Goal: Task Accomplishment & Management: Complete application form

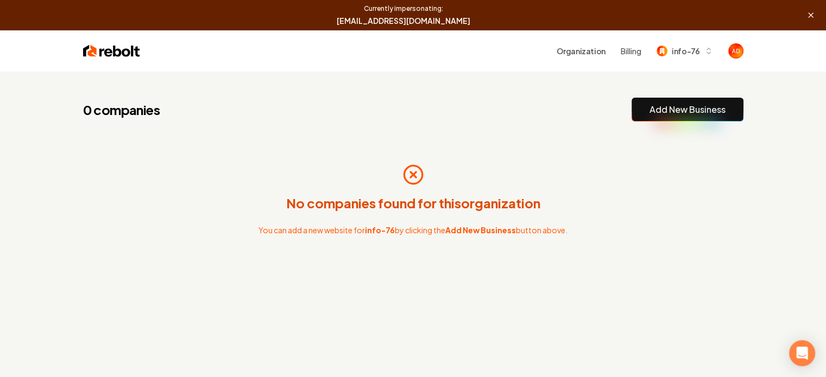
click at [653, 118] on button "Add New Business" at bounding box center [687, 110] width 112 height 24
click at [690, 104] on link "Add New Business" at bounding box center [687, 109] width 76 height 13
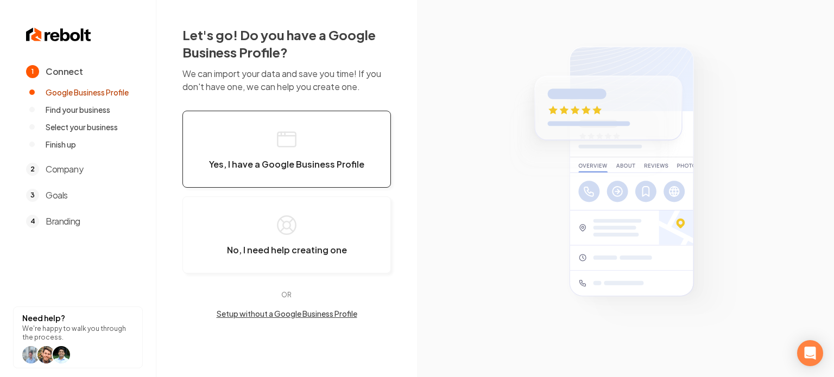
click at [339, 146] on button "Yes, I have a Google Business Profile" at bounding box center [286, 149] width 209 height 77
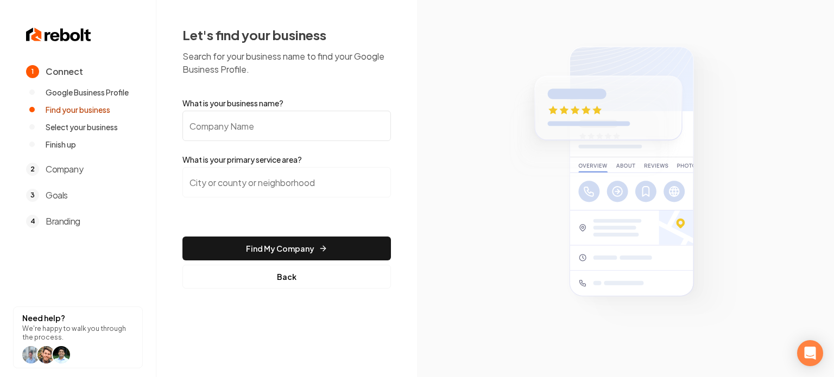
click at [276, 108] on label "What is your business name?" at bounding box center [286, 103] width 209 height 11
click at [276, 111] on input "What is your business name?" at bounding box center [286, 126] width 209 height 30
click at [278, 118] on input "What is your business name?" at bounding box center [286, 126] width 209 height 30
click at [251, 272] on button "Back" at bounding box center [286, 277] width 209 height 24
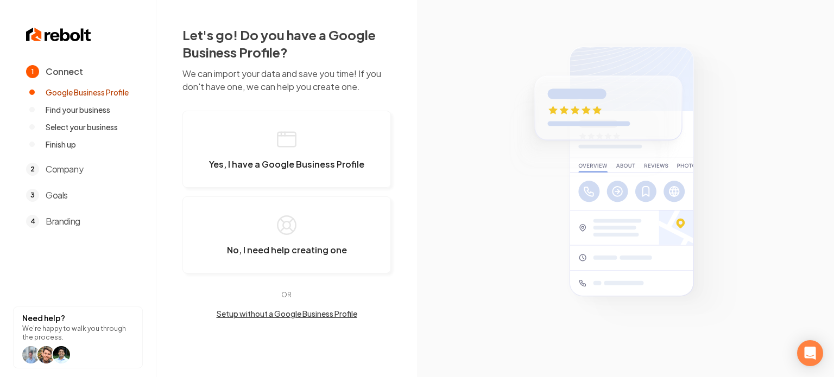
click at [263, 314] on button "Setup without a Google Business Profile" at bounding box center [286, 313] width 209 height 11
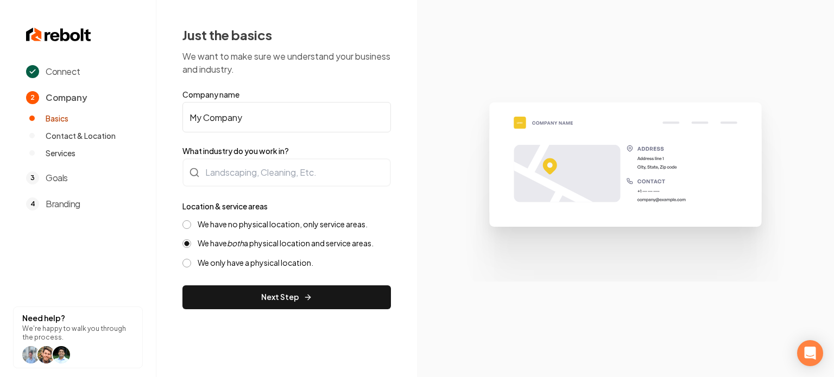
click at [242, 112] on input "My Company" at bounding box center [286, 117] width 209 height 30
click at [233, 106] on input "My Company" at bounding box center [286, 117] width 209 height 30
click at [231, 112] on input "My Company" at bounding box center [286, 117] width 209 height 30
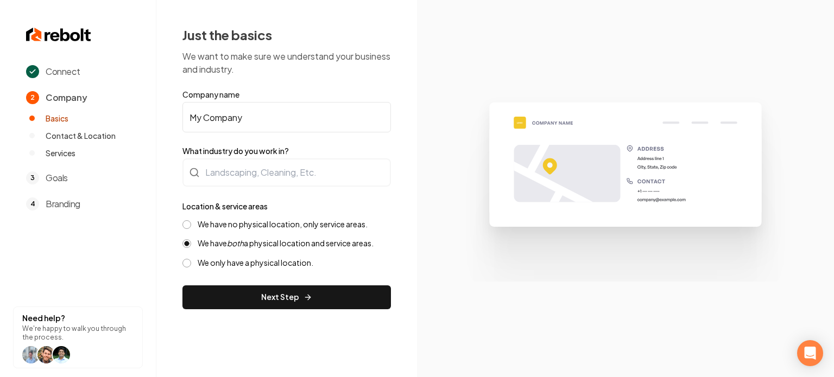
click at [231, 112] on input "My Company" at bounding box center [286, 117] width 209 height 30
click at [64, 237] on section "Connect 2 Company Basics Contact & Location Services 3 Goals 4 Branding Need he…" at bounding box center [78, 188] width 156 height 377
click at [233, 119] on input "My Company" at bounding box center [286, 117] width 209 height 30
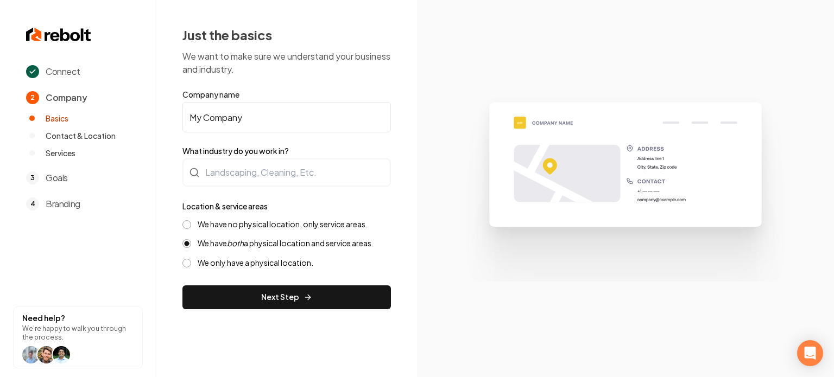
click at [233, 119] on input "My Company" at bounding box center [286, 117] width 209 height 30
paste input "QuikPro Cleaners"
type input "QuikPro Cleaners"
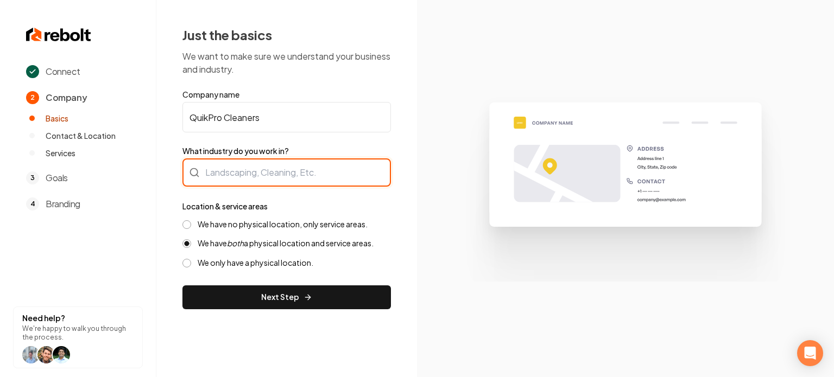
click at [238, 173] on div at bounding box center [286, 173] width 209 height 28
type input "Cleaning / Maid Service"
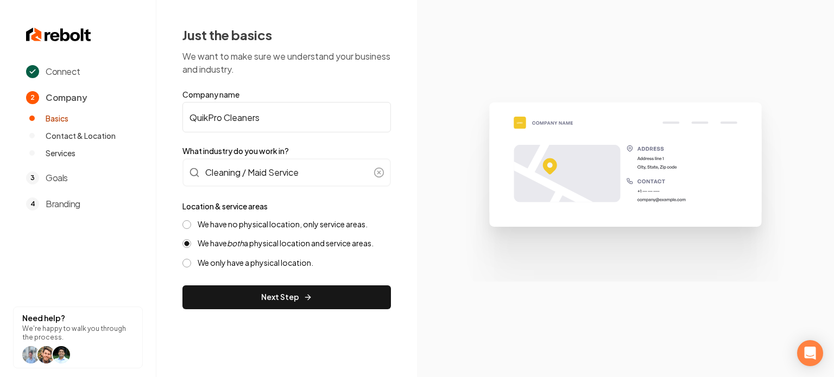
click at [230, 225] on label "We have no physical location, only service areas." at bounding box center [283, 224] width 170 height 10
click at [191, 225] on button "We have no physical location, only service areas." at bounding box center [186, 224] width 9 height 9
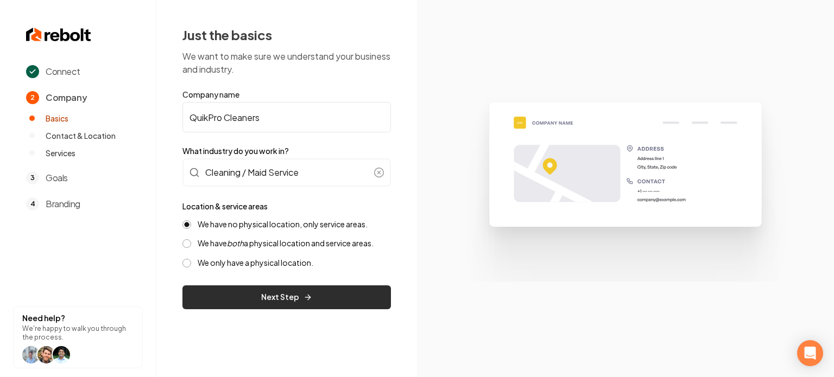
click at [240, 286] on button "Next Step" at bounding box center [286, 298] width 209 height 24
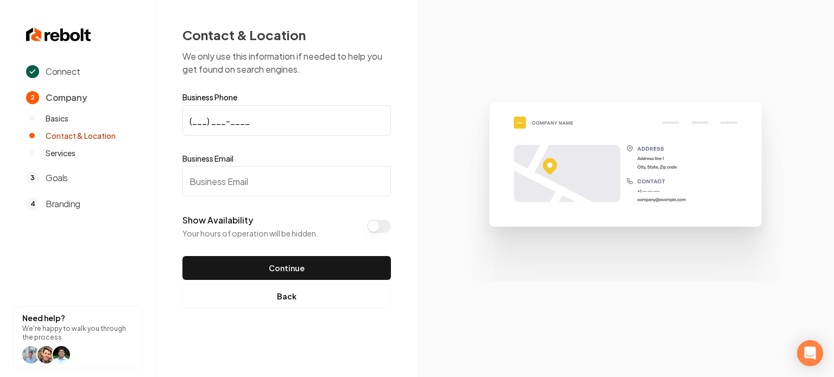
drag, startPoint x: 810, startPoint y: 151, endPoint x: 756, endPoint y: 154, distance: 53.3
click at [810, 151] on section at bounding box center [625, 188] width 417 height 377
click at [222, 125] on input "(___) ___-____" at bounding box center [286, 120] width 209 height 30
paste input "317) 498-0129"
type input "(317) 498-0129"
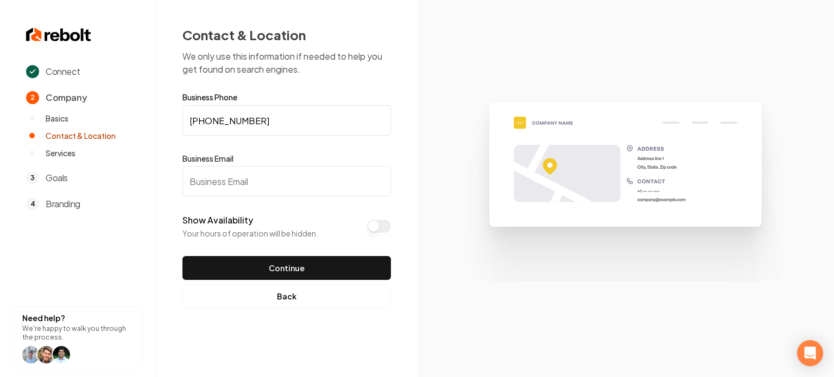
click at [53, 284] on section "Connect 2 Company Basics Contact & Location Services 3 Goals 4 Branding Need he…" at bounding box center [78, 188] width 156 height 377
click at [226, 193] on input "Business Email" at bounding box center [286, 181] width 209 height 30
click at [28, 248] on section "Connect 2 Company Basics Contact & Location Services 3 Goals 4 Branding Need he…" at bounding box center [78, 188] width 156 height 377
click at [255, 173] on input "Business Email" at bounding box center [286, 181] width 209 height 30
paste input "info@indyquikpro.com"
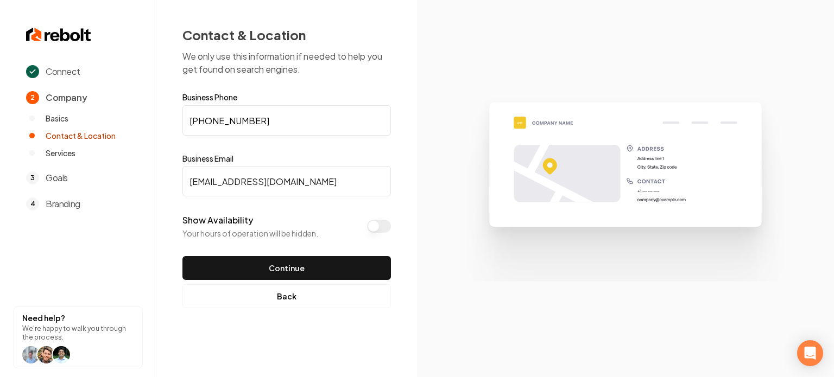
type input "info@indyquikpro.com"
click at [381, 221] on button "Show Availability" at bounding box center [379, 226] width 24 height 13
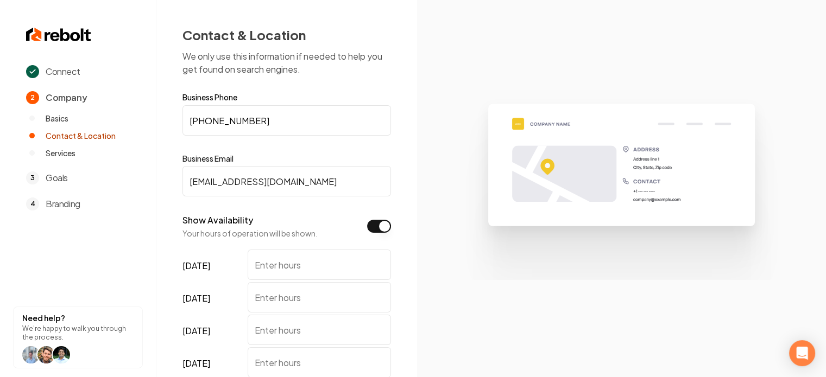
click at [378, 225] on button "Show Availability" at bounding box center [379, 226] width 24 height 13
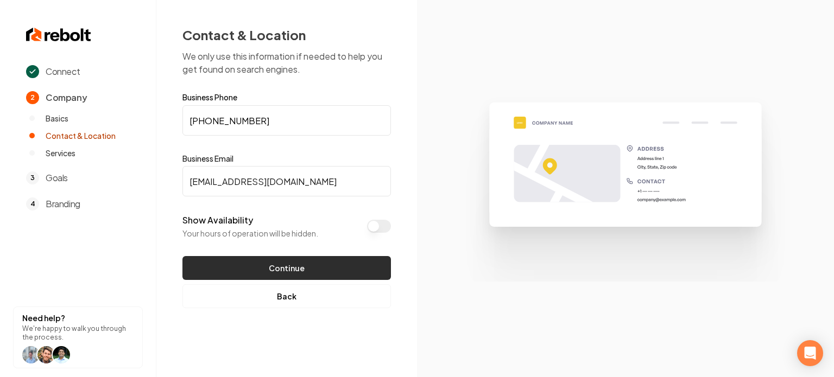
click at [339, 266] on button "Continue" at bounding box center [286, 268] width 209 height 24
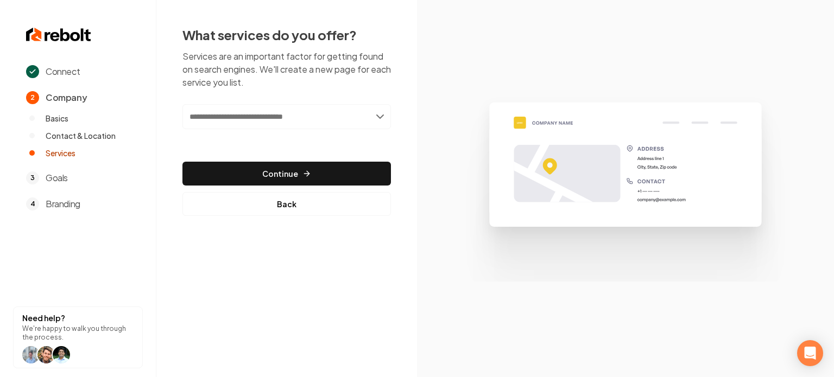
click at [204, 119] on input "text" at bounding box center [286, 116] width 209 height 25
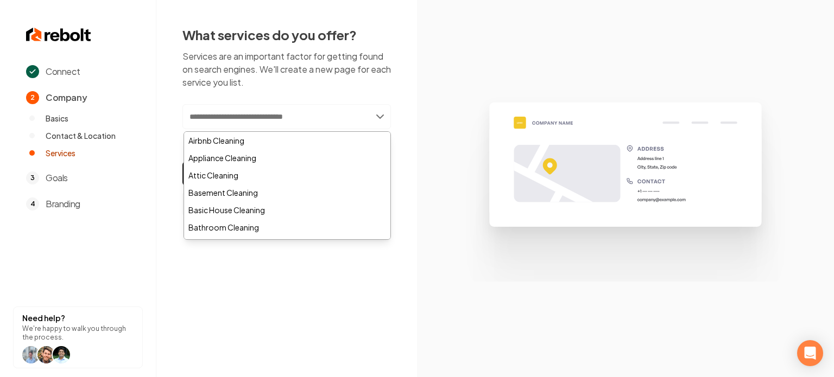
paste input "**********"
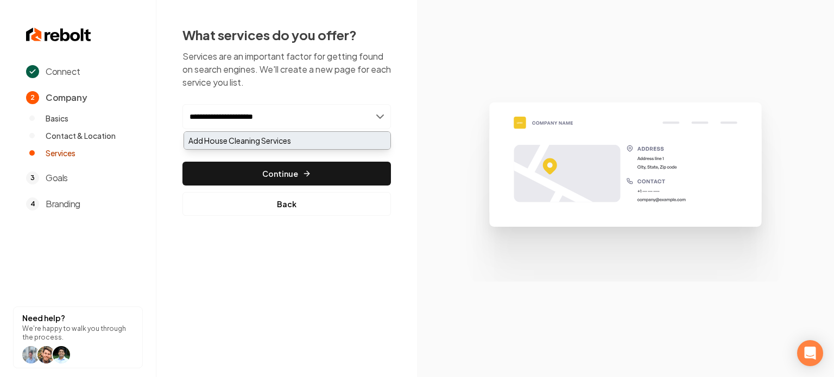
type input "**********"
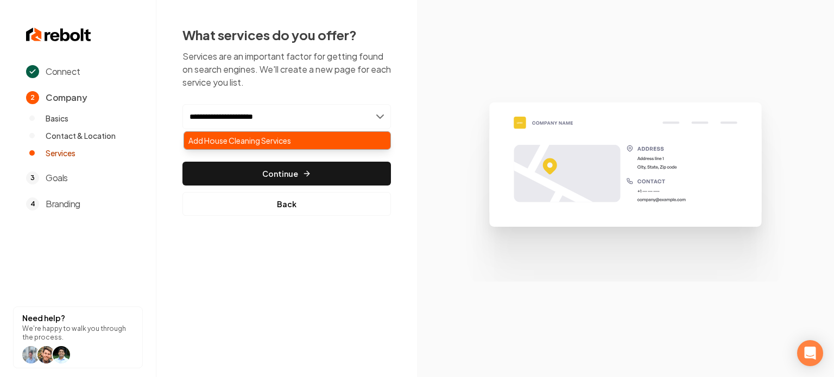
click at [207, 139] on div "Add House Cleaning Services" at bounding box center [287, 140] width 206 height 17
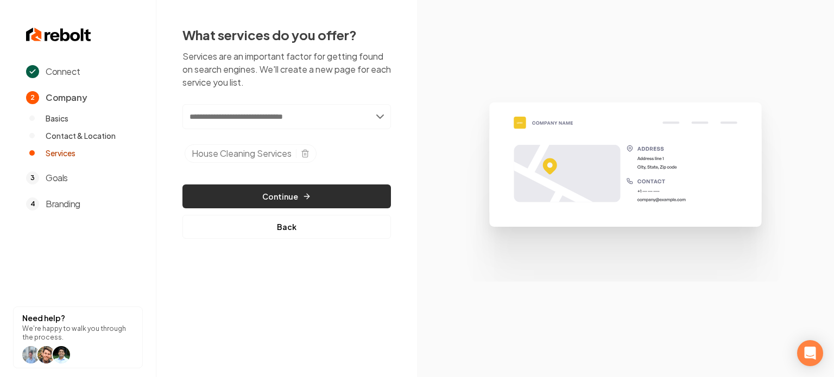
click at [241, 201] on button "Continue" at bounding box center [286, 197] width 209 height 24
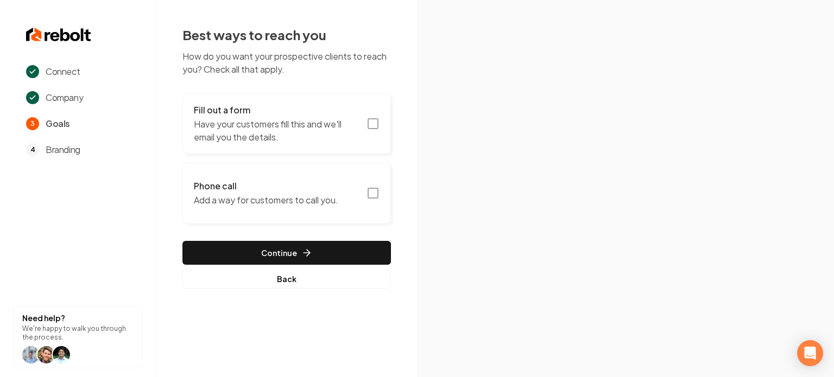
click at [258, 141] on p "Have your customers fill this and we'll email you the details." at bounding box center [277, 131] width 166 height 26
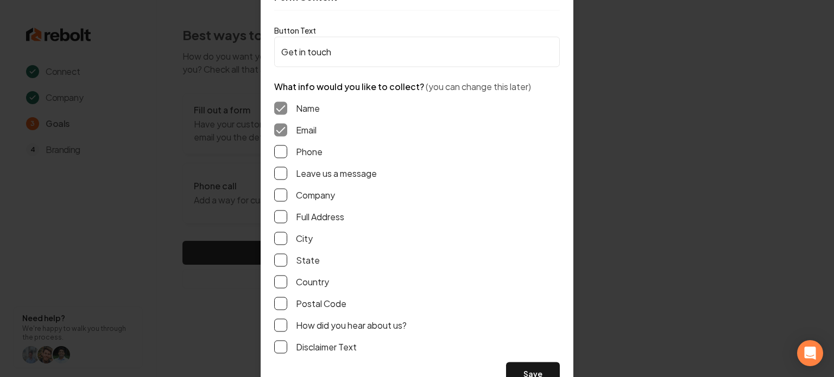
click at [279, 175] on button "Leave us a message" at bounding box center [280, 173] width 13 height 13
click at [285, 148] on button "Phone" at bounding box center [280, 151] width 13 height 13
click at [280, 213] on button "Full Address" at bounding box center [280, 216] width 13 height 13
click at [541, 365] on button "Save" at bounding box center [533, 374] width 54 height 24
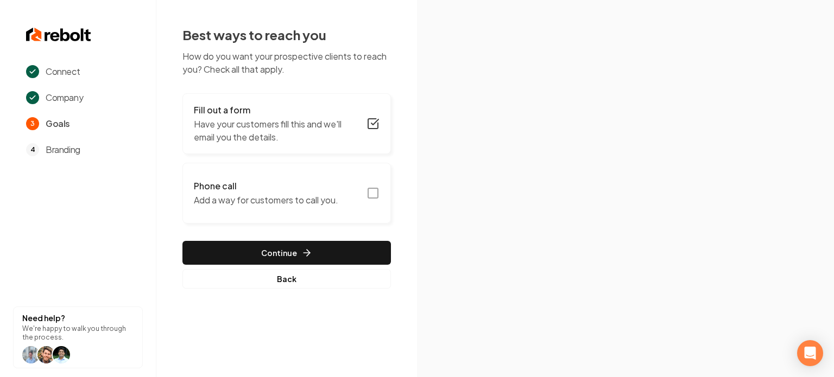
click at [376, 188] on rect "button" at bounding box center [373, 193] width 10 height 10
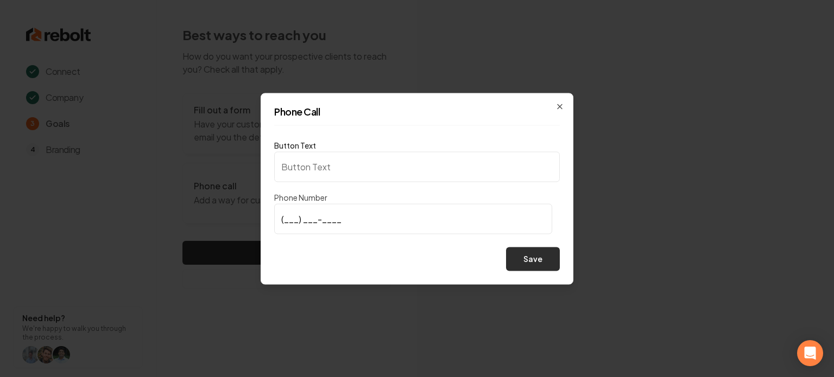
type input "Call us"
type input "(317) 498-0129"
click at [532, 264] on button "Save" at bounding box center [533, 259] width 54 height 24
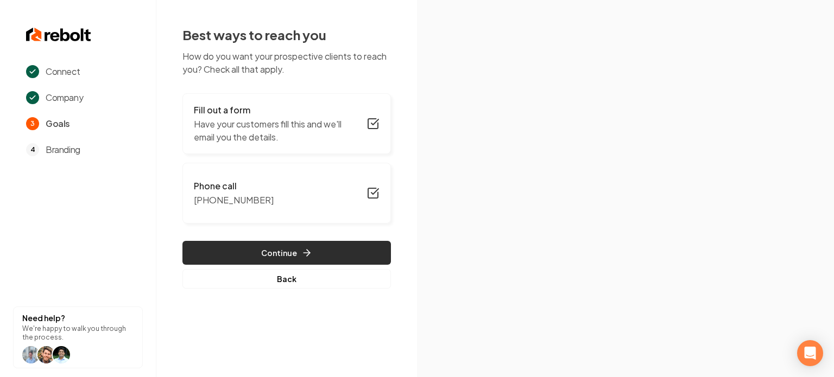
click at [346, 257] on button "Continue" at bounding box center [286, 253] width 209 height 24
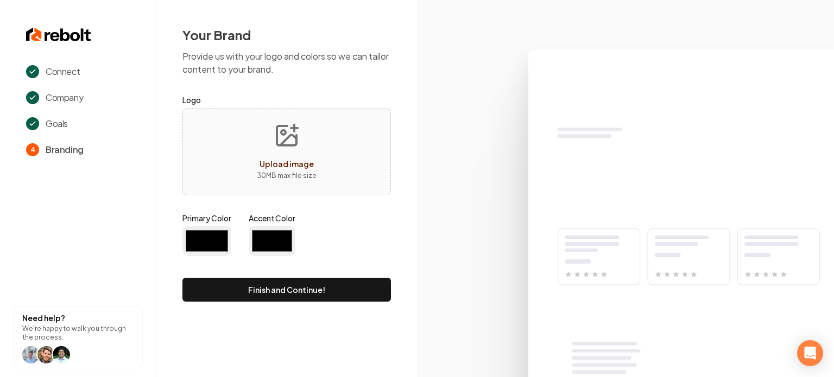
type input "#194d33"
type input "#70be00"
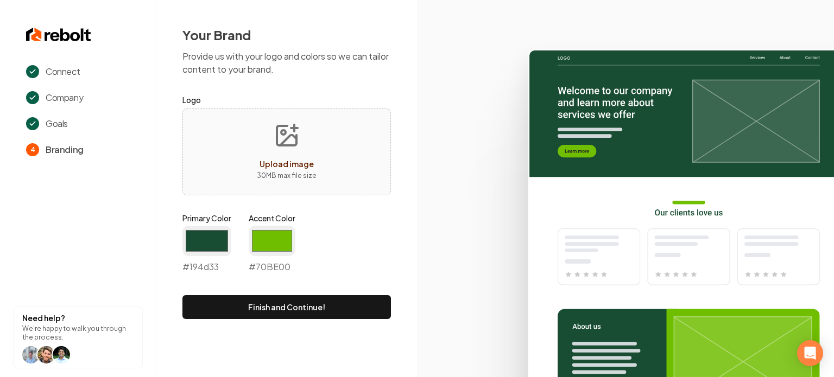
drag, startPoint x: 473, startPoint y: 171, endPoint x: 479, endPoint y: 190, distance: 19.8
click at [473, 171] on icon at bounding box center [625, 208] width 417 height 337
click at [205, 247] on input "#194d33" at bounding box center [206, 241] width 49 height 30
click at [206, 247] on input "#194d33" at bounding box center [206, 241] width 49 height 30
click at [421, 251] on icon at bounding box center [625, 208] width 417 height 337
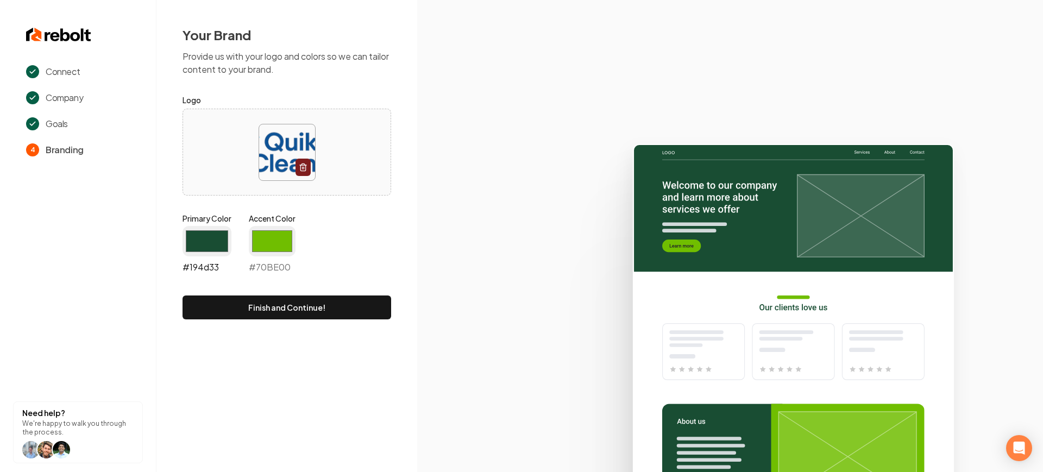
click at [185, 240] on input "#194d33" at bounding box center [206, 241] width 49 height 30
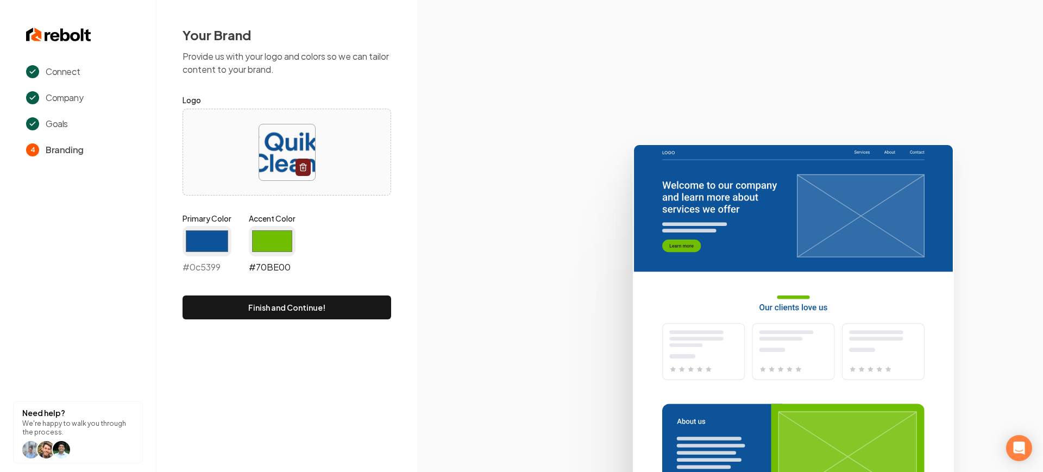
type input "#0c5399"
click at [273, 237] on input "#70be00" at bounding box center [272, 241] width 47 height 30
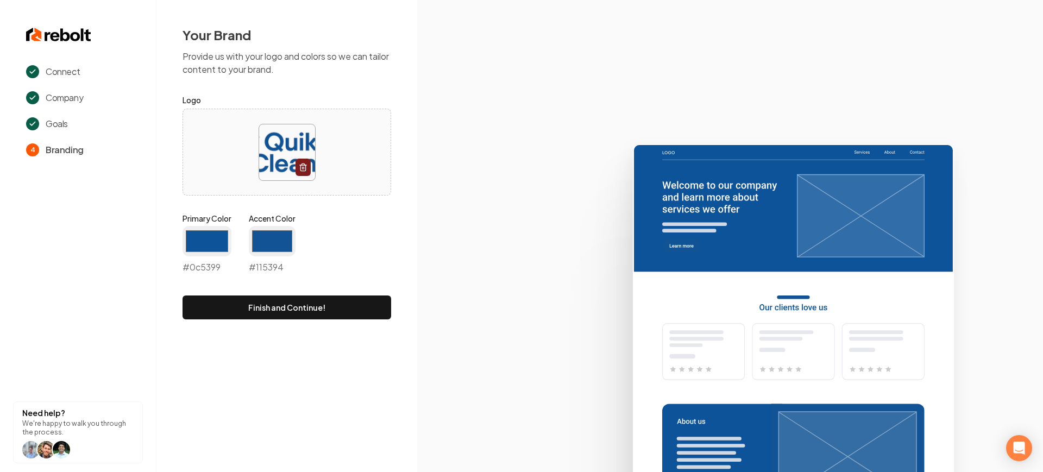
type input "#115394"
click at [389, 180] on div at bounding box center [286, 152] width 207 height 74
click at [280, 244] on input "#115394" at bounding box center [272, 241] width 47 height 30
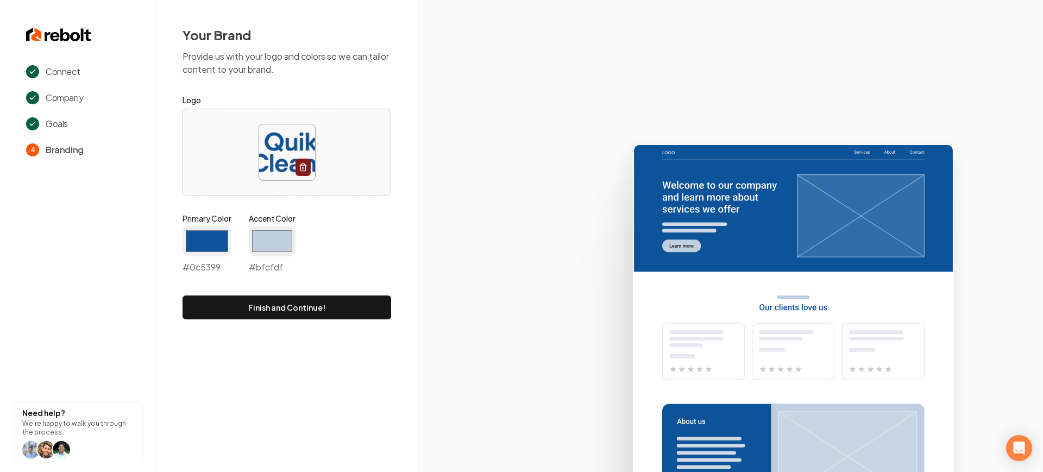
type input "#bfcfdf"
click at [361, 218] on div "Primary Color #0c5399 #0c5399 Accent Color #bfcfdf #bfcfdf" at bounding box center [286, 245] width 209 height 65
click at [357, 306] on button "Finish and Continue!" at bounding box center [286, 307] width 209 height 24
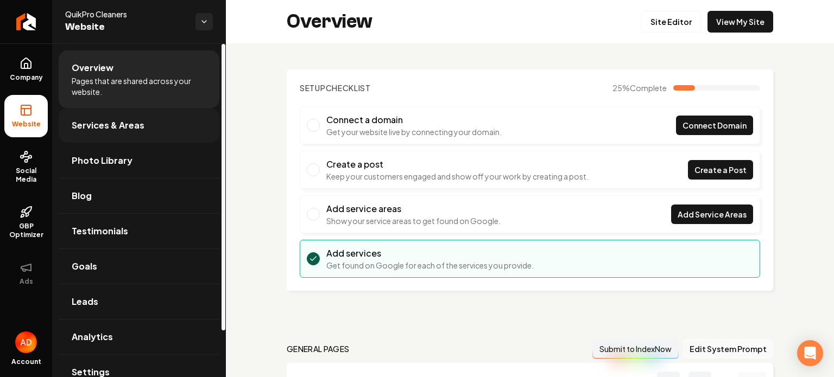
click at [127, 113] on link "Services & Areas" at bounding box center [139, 125] width 161 height 35
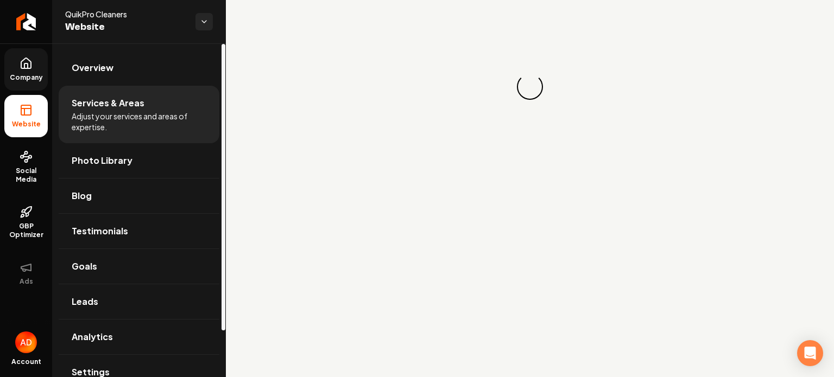
drag, startPoint x: 12, startPoint y: 60, endPoint x: 17, endPoint y: 63, distance: 5.9
click at [12, 59] on link "Company" at bounding box center [25, 69] width 43 height 42
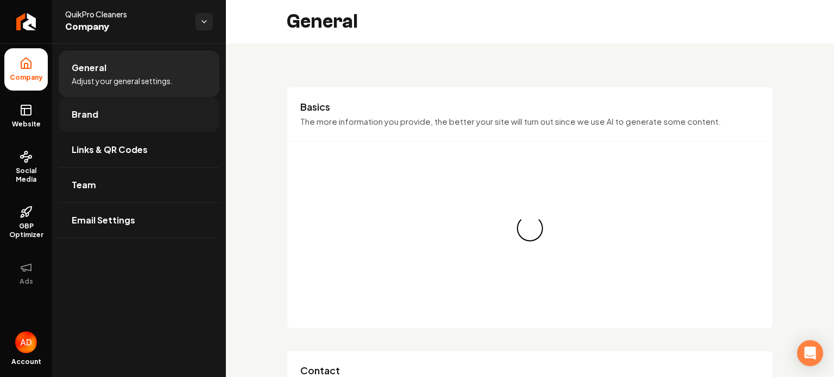
click at [91, 115] on span "Brand" at bounding box center [85, 114] width 27 height 13
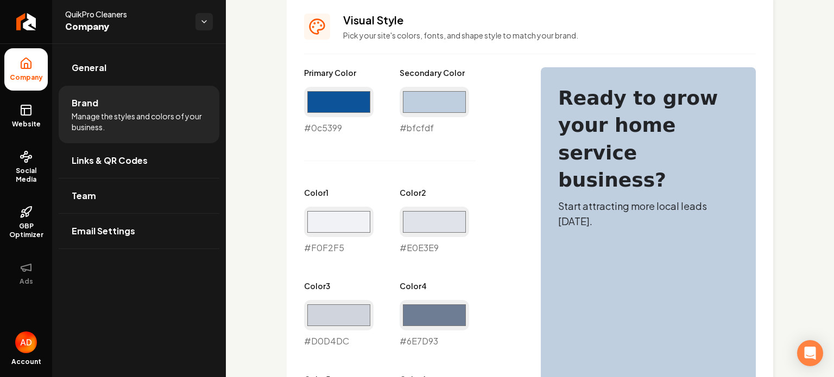
scroll to position [489, 0]
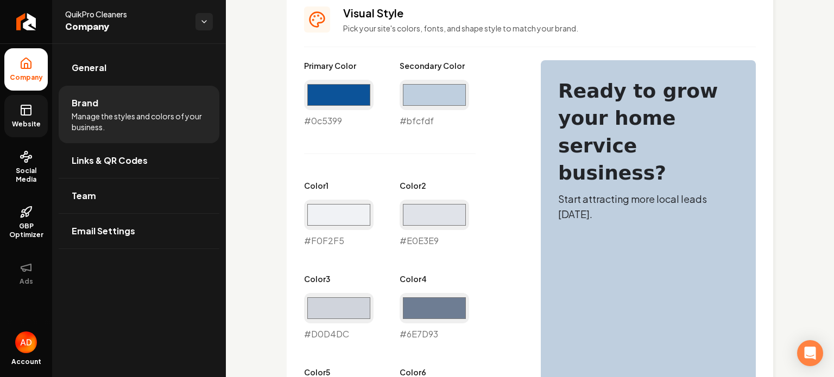
click at [20, 123] on span "Website" at bounding box center [26, 124] width 37 height 9
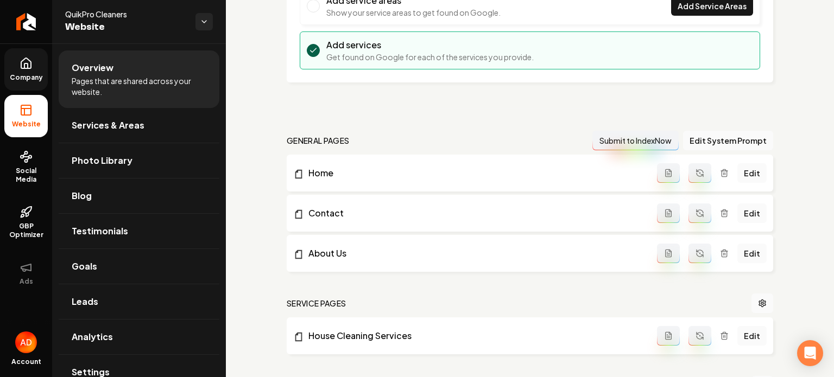
scroll to position [169, 0]
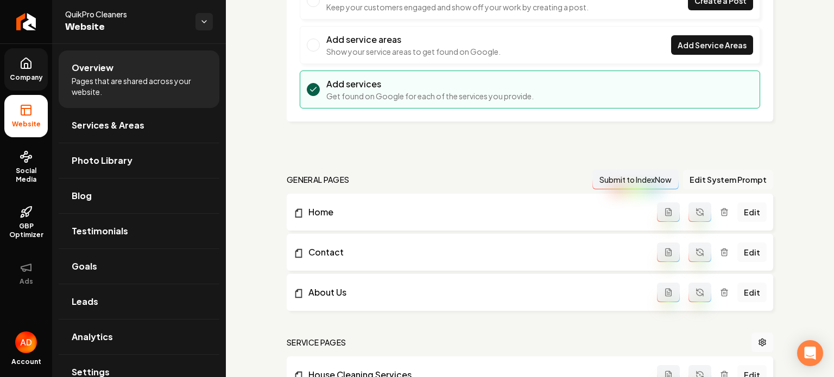
click at [733, 178] on button "Edit System Prompt" at bounding box center [728, 180] width 90 height 20
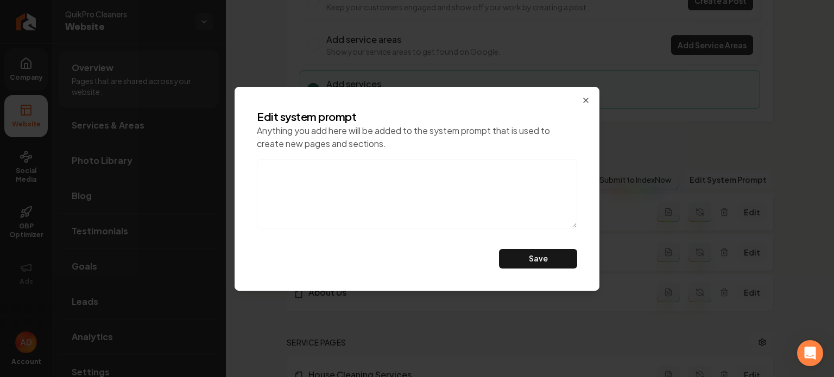
click at [484, 205] on textarea at bounding box center [417, 194] width 320 height 70
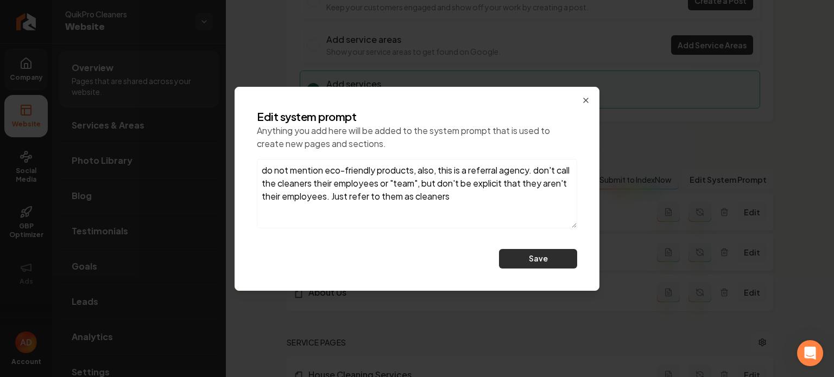
type textarea "do not mention eco-friendly products, also, this is a referral agency. don't ca…"
click at [554, 260] on button "Save" at bounding box center [538, 259] width 78 height 20
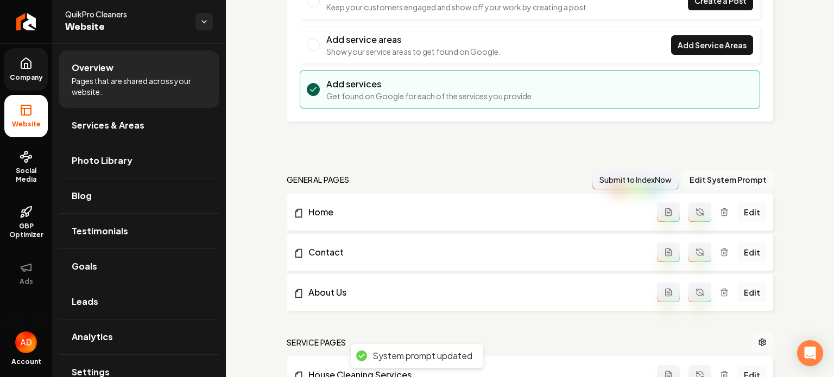
click at [696, 212] on icon "Main content area" at bounding box center [700, 212] width 9 height 9
click at [697, 255] on icon "Main content area" at bounding box center [700, 253] width 7 height 3
click at [689, 288] on button "Main content area" at bounding box center [700, 293] width 23 height 20
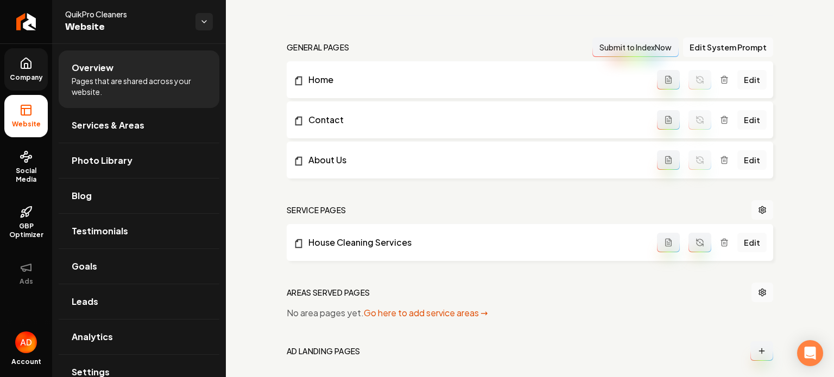
scroll to position [332, 0]
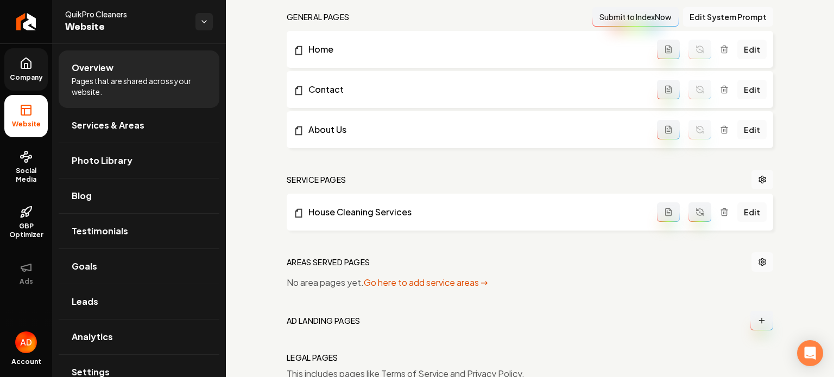
click at [689, 199] on li "House Cleaning Services Edit" at bounding box center [530, 212] width 487 height 37
click at [696, 209] on icon "Main content area" at bounding box center [700, 212] width 9 height 9
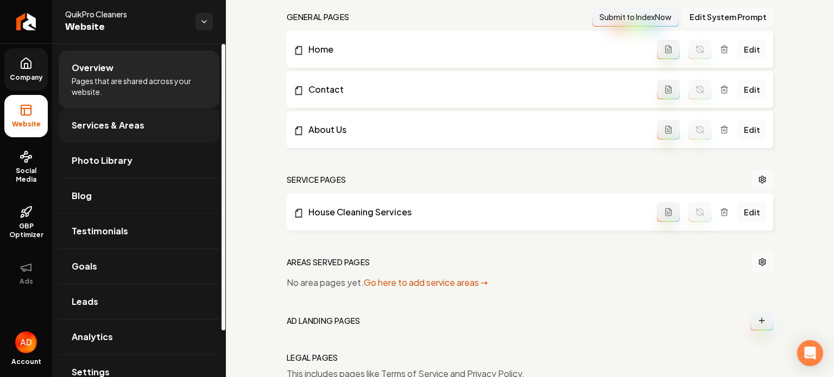
click at [161, 136] on link "Services & Areas" at bounding box center [139, 125] width 161 height 35
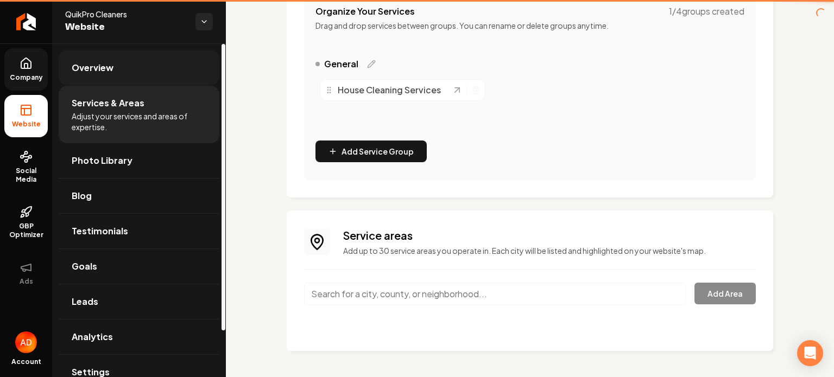
scroll to position [235, 0]
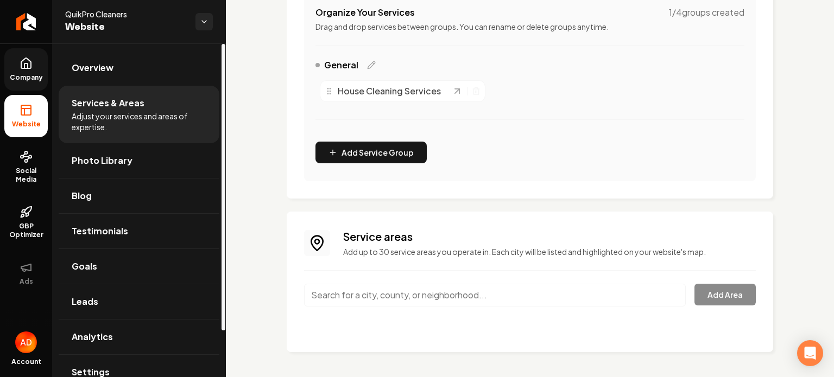
click at [27, 66] on icon at bounding box center [26, 63] width 13 height 13
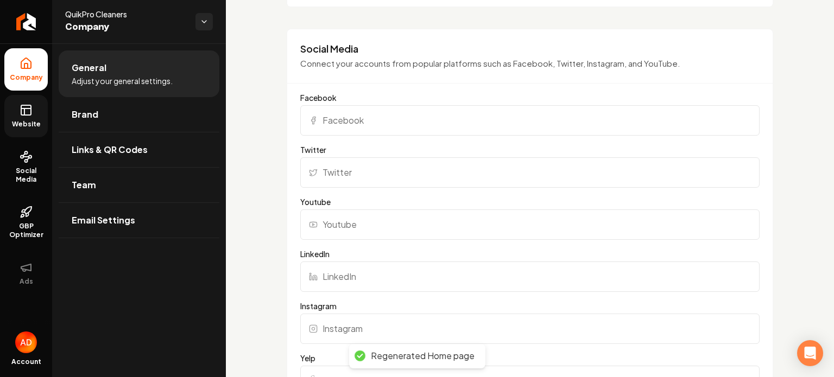
scroll to position [1004, 0]
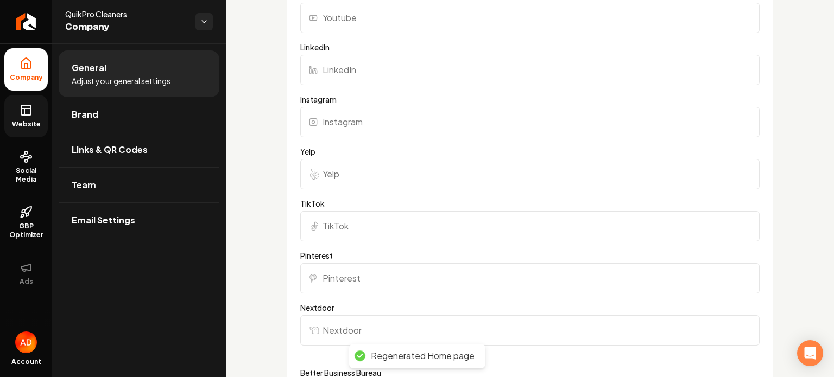
click at [22, 112] on rect at bounding box center [26, 110] width 10 height 10
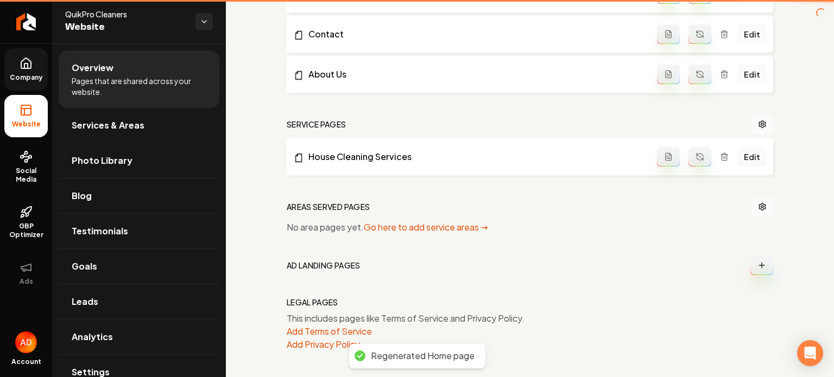
scroll to position [387, 0]
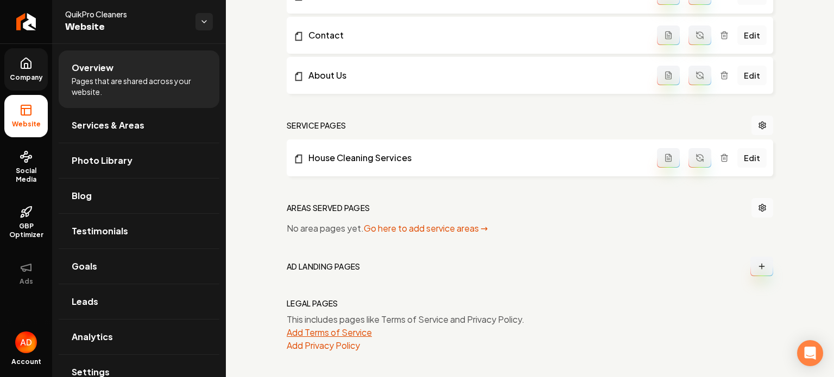
click at [334, 331] on button "Add Terms of Service" at bounding box center [329, 332] width 85 height 13
click at [307, 339] on button "Add Privacy Policy" at bounding box center [323, 345] width 73 height 13
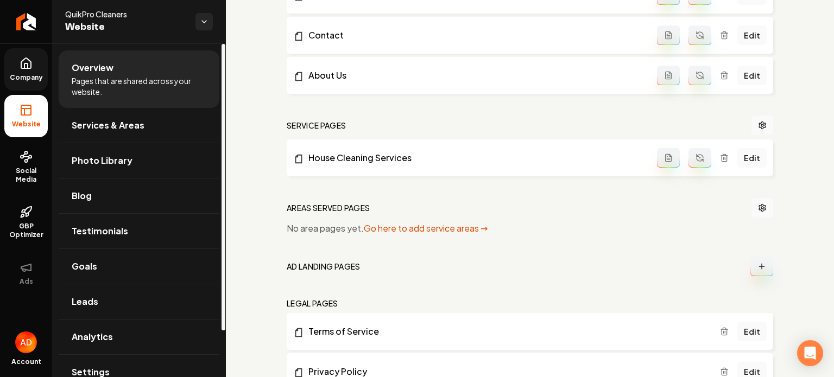
click at [30, 78] on span "Company" at bounding box center [26, 77] width 42 height 9
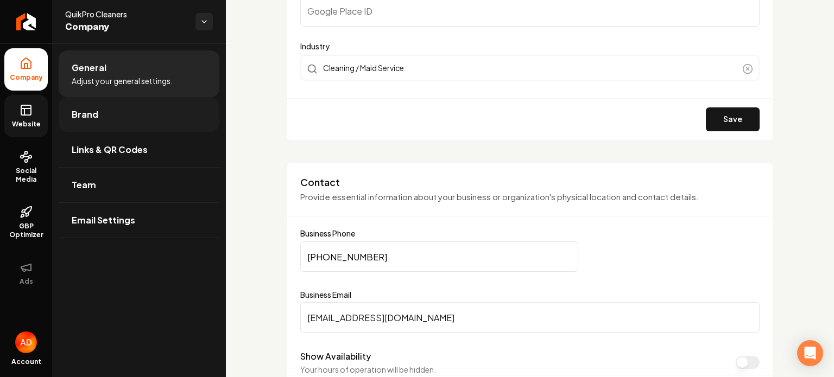
click at [70, 114] on link "Brand" at bounding box center [139, 114] width 161 height 35
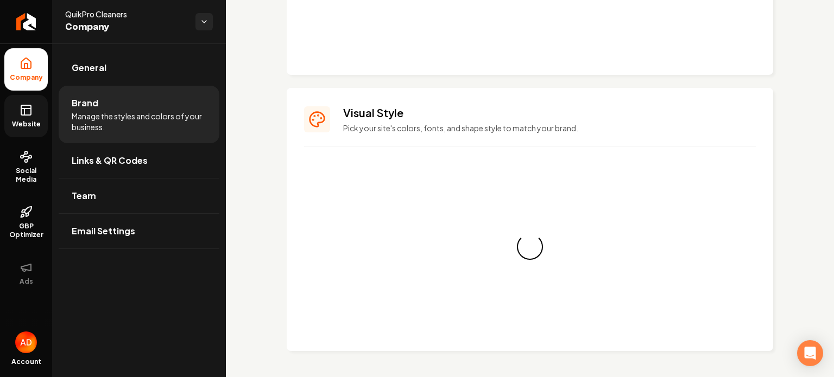
click at [34, 115] on link "Website" at bounding box center [25, 116] width 43 height 42
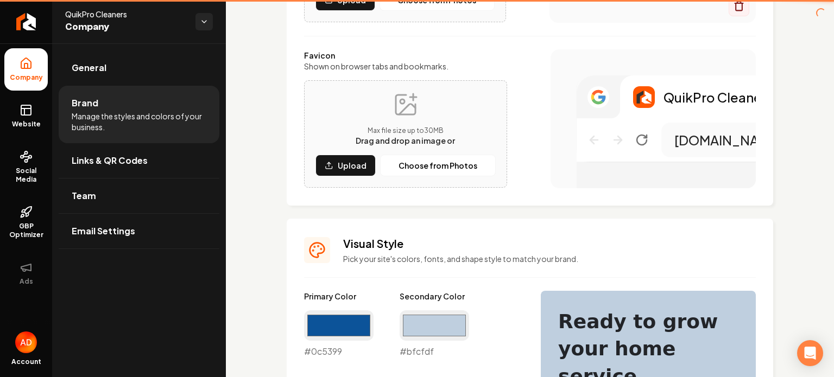
click at [93, 116] on span "Manage the styles and colors of your business." at bounding box center [139, 122] width 135 height 22
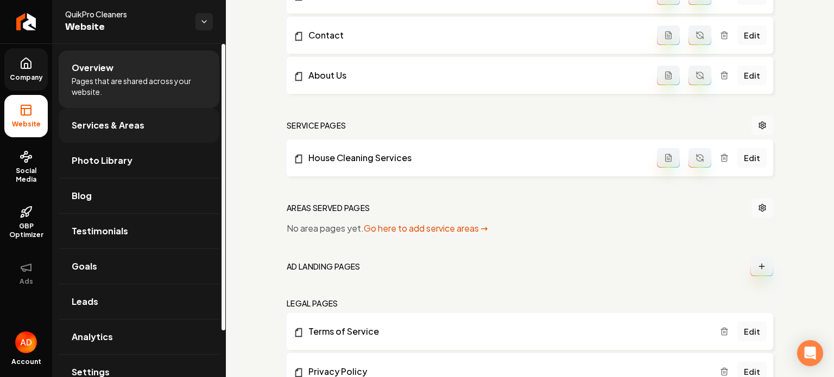
click at [106, 121] on span "Services & Areas" at bounding box center [108, 125] width 73 height 13
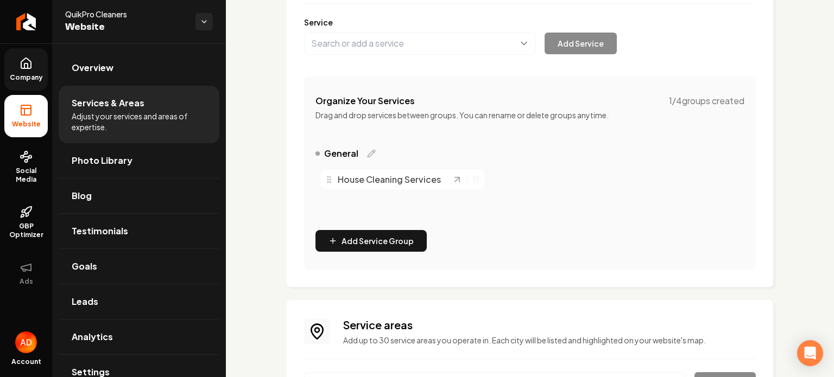
scroll to position [18, 0]
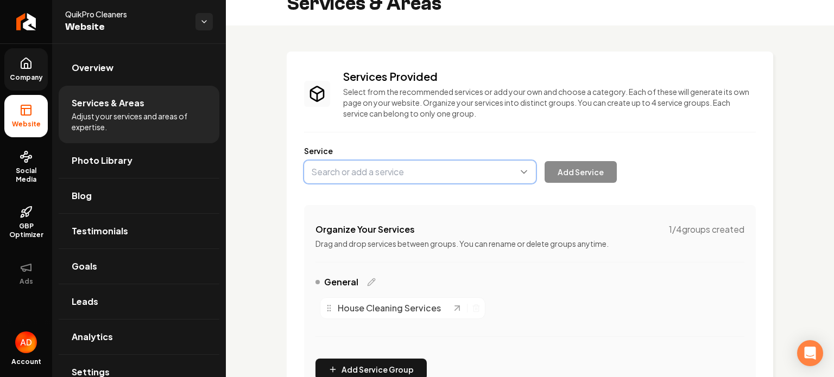
click at [361, 182] on button "Main content area" at bounding box center [420, 172] width 232 height 23
click at [358, 177] on button "Main content area" at bounding box center [420, 172] width 232 height 23
paste input "Deep Cleaning Services"
type input "Deep Cleaning Services"
click at [554, 171] on button "Add Service" at bounding box center [581, 172] width 72 height 22
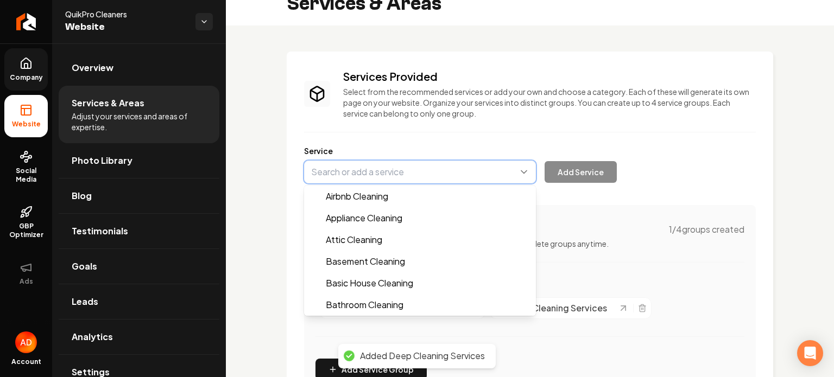
click at [363, 167] on button "Main content area" at bounding box center [420, 172] width 232 height 23
paste input "Move-In/Move-Out Cleaning Services"
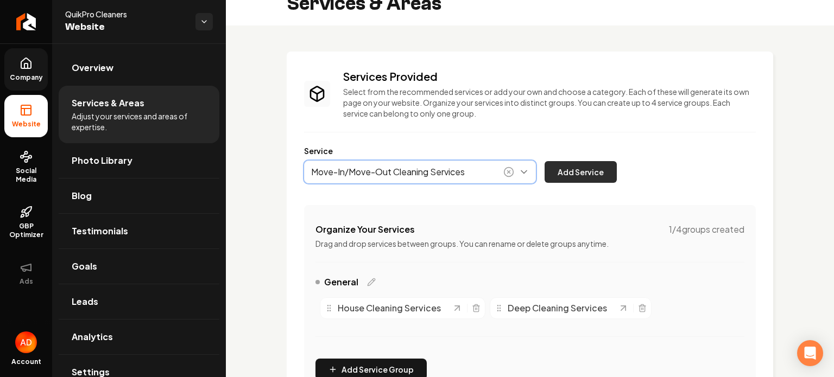
type input "Move-In/Move-Out Cleaning Services"
click at [551, 181] on button "Add Service" at bounding box center [581, 172] width 72 height 22
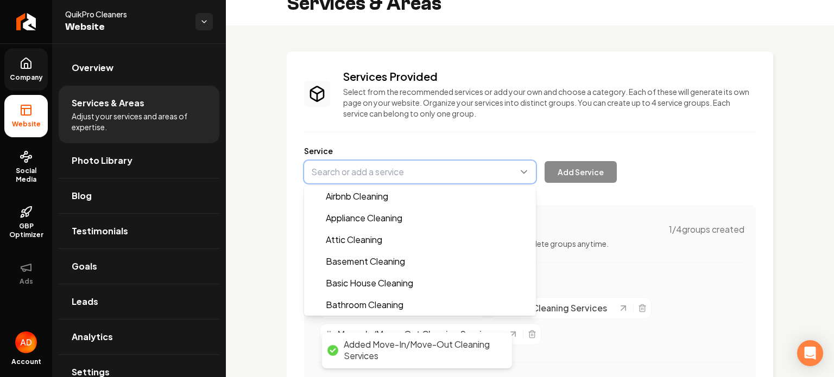
click at [350, 167] on button "Main content area" at bounding box center [420, 172] width 232 height 23
paste input "Recurring Maid Services"
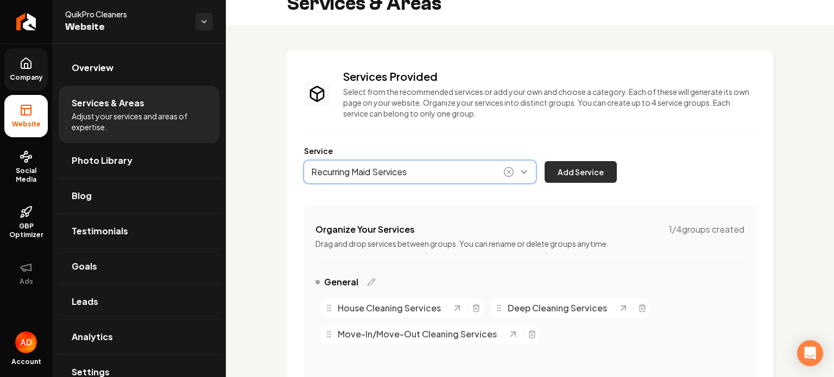
type input "Recurring Maid Services"
click at [604, 171] on button "Add Service" at bounding box center [581, 172] width 72 height 22
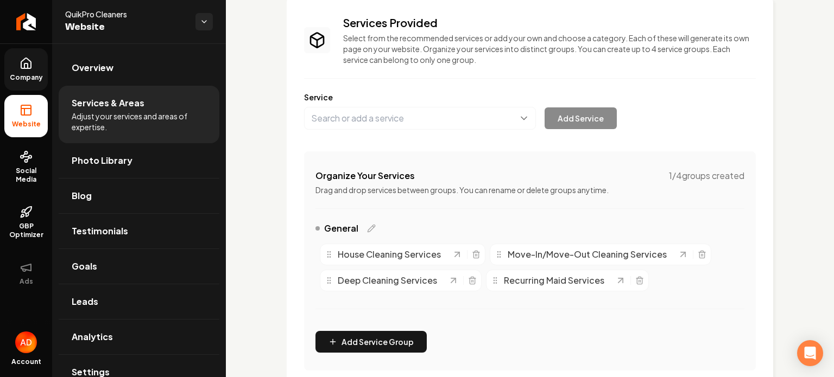
scroll to position [72, 0]
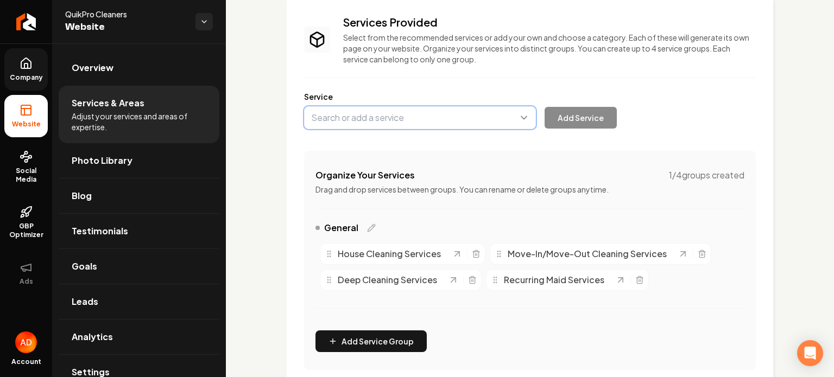
click at [334, 128] on button "Main content area" at bounding box center [420, 117] width 232 height 23
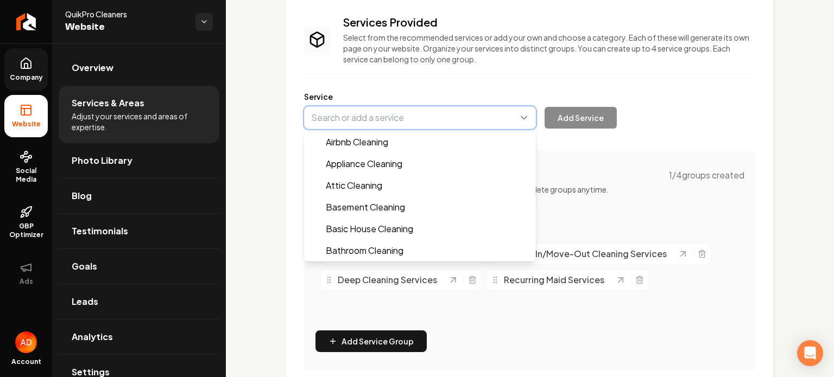
paste input "Airbnb Cleaning Services"
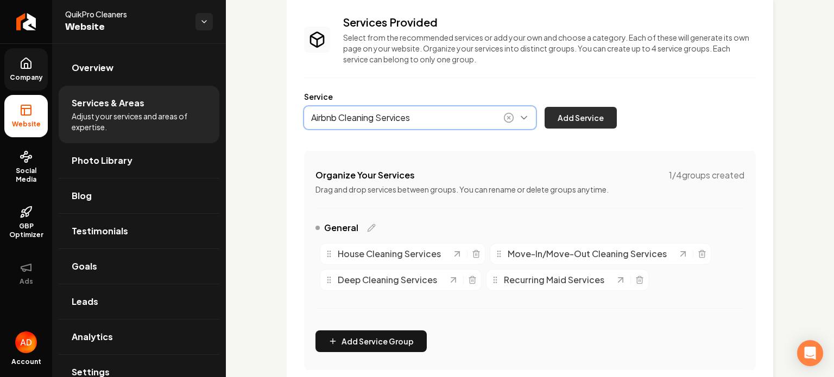
type input "Airbnb Cleaning Services"
click at [576, 119] on button "Add Service" at bounding box center [581, 118] width 72 height 22
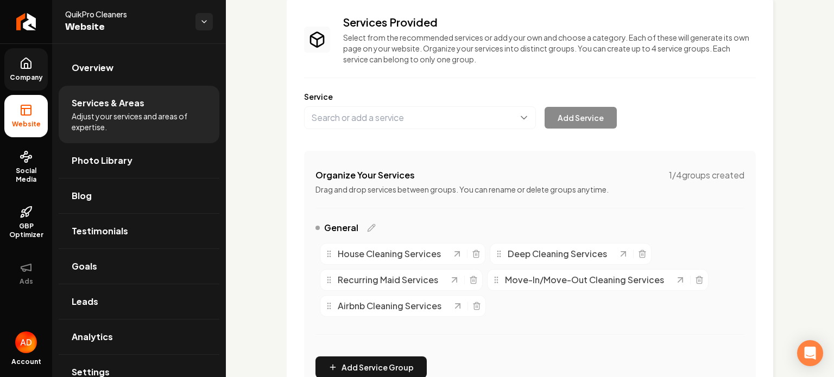
scroll to position [287, 0]
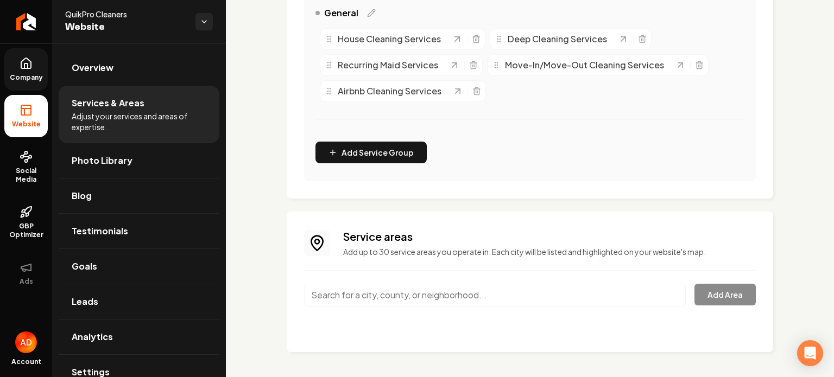
click at [415, 296] on input "Main content area" at bounding box center [495, 295] width 382 height 23
type input "Indianapolis, IN"
click at [712, 286] on button "Add Area" at bounding box center [724, 295] width 61 height 22
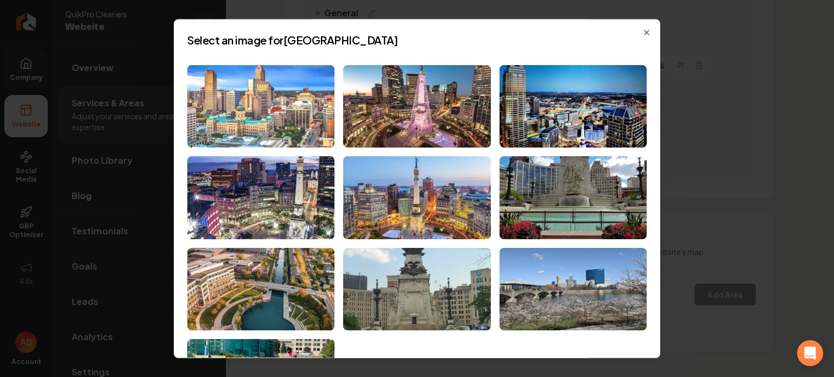
click at [206, 106] on img at bounding box center [260, 106] width 147 height 83
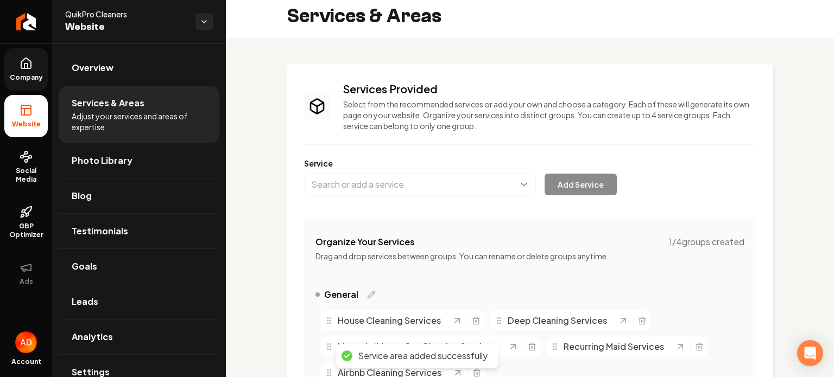
scroll to position [0, 0]
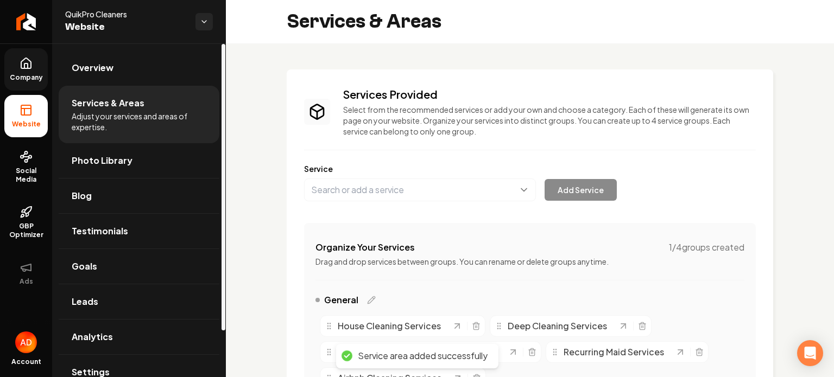
click at [18, 83] on link "Company" at bounding box center [25, 69] width 43 height 42
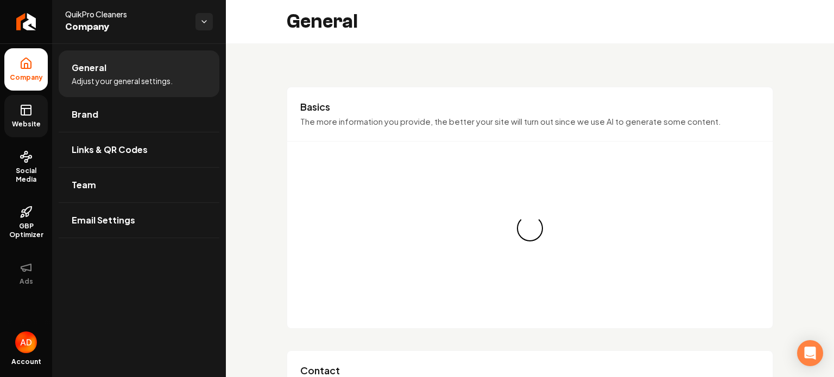
click at [26, 122] on span "Website" at bounding box center [26, 124] width 37 height 9
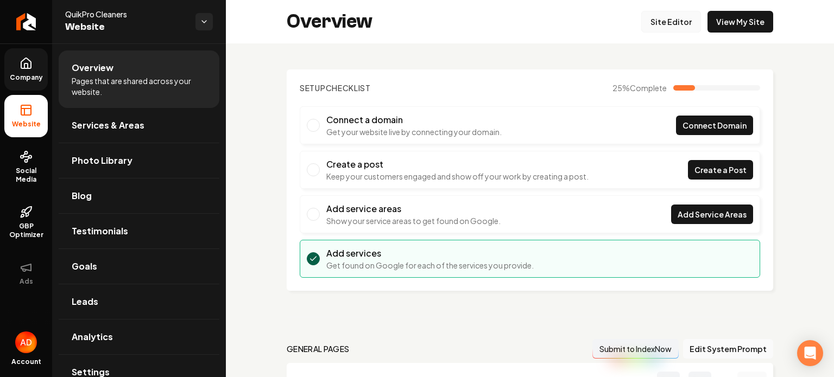
click at [674, 26] on link "Site Editor" at bounding box center [671, 22] width 60 height 22
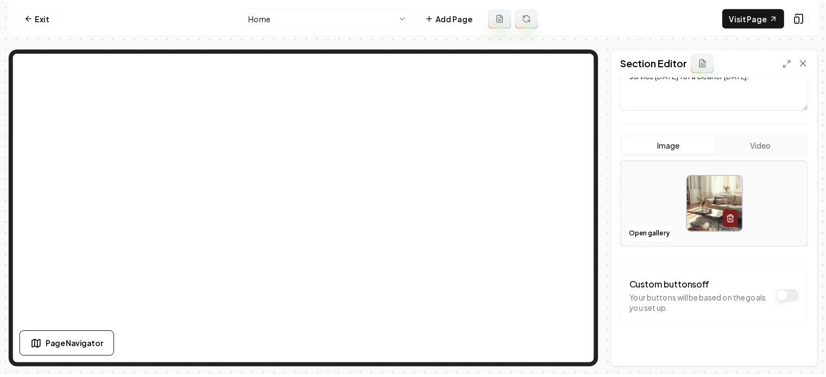
scroll to position [182, 0]
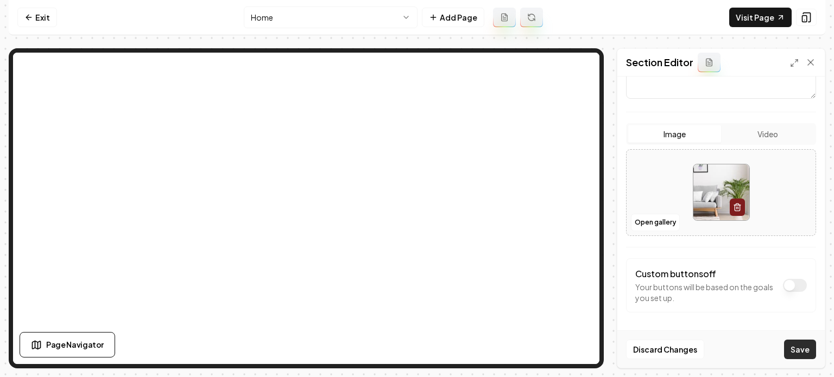
click at [801, 344] on button "Save" at bounding box center [800, 350] width 32 height 20
click at [34, 36] on div "Exit Home Add Page Visit Page Page Navigator Page Settings Section Editor Dark …" at bounding box center [417, 184] width 817 height 369
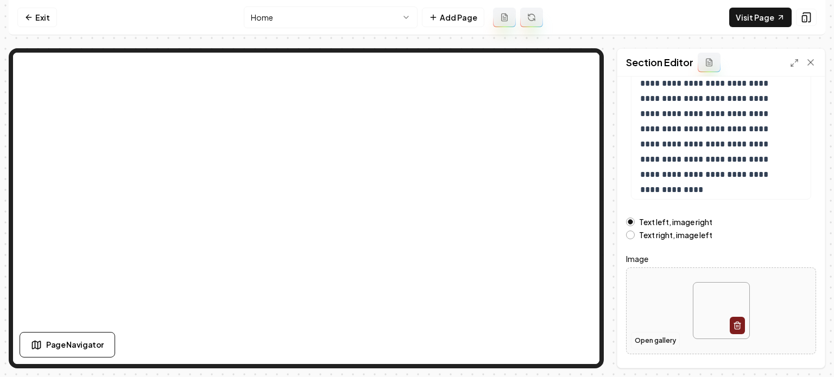
scroll to position [207, 0]
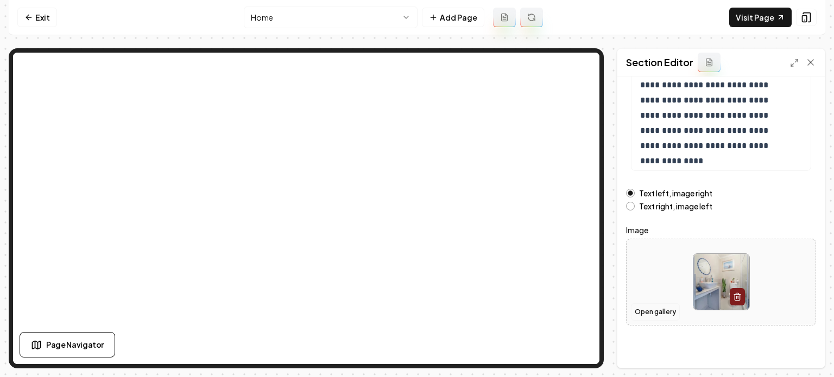
click at [650, 308] on button "Open gallery" at bounding box center [655, 312] width 49 height 17
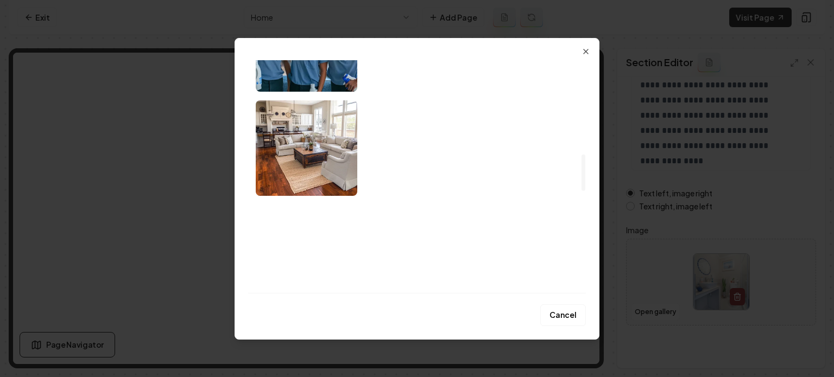
scroll to position [652, 0]
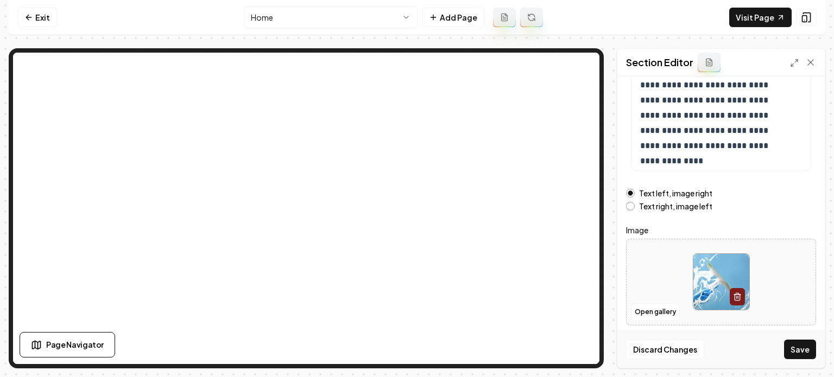
click at [799, 355] on button "Save" at bounding box center [800, 350] width 32 height 20
click at [287, 14] on html "**********" at bounding box center [417, 188] width 834 height 377
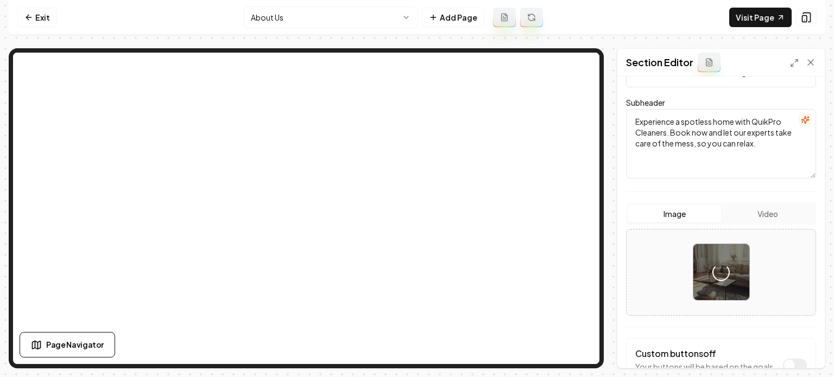
scroll to position [182, 0]
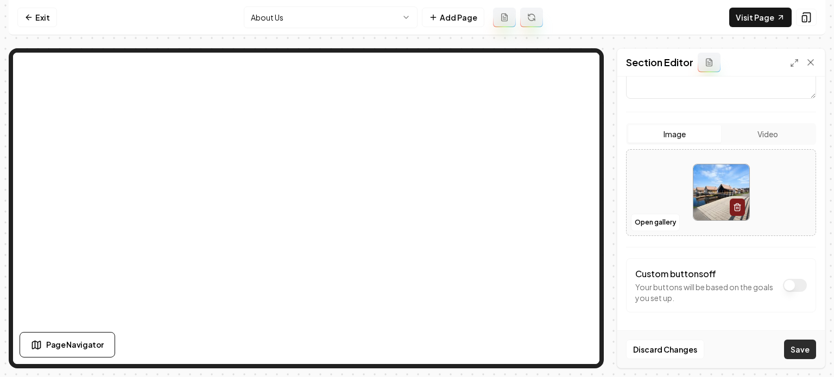
click at [791, 351] on button "Save" at bounding box center [800, 350] width 32 height 20
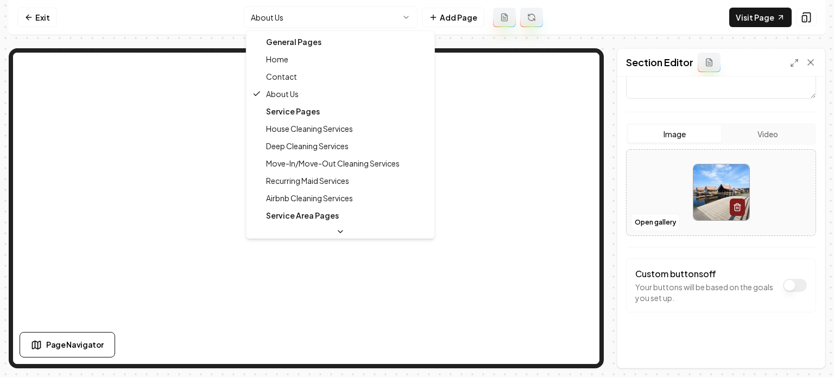
click at [329, 15] on html "Computer Required This feature is only available on a computer. Please switch t…" at bounding box center [417, 188] width 834 height 377
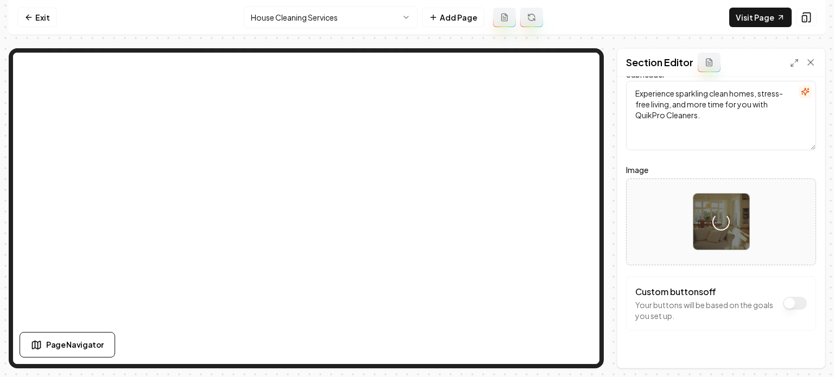
scroll to position [87, 0]
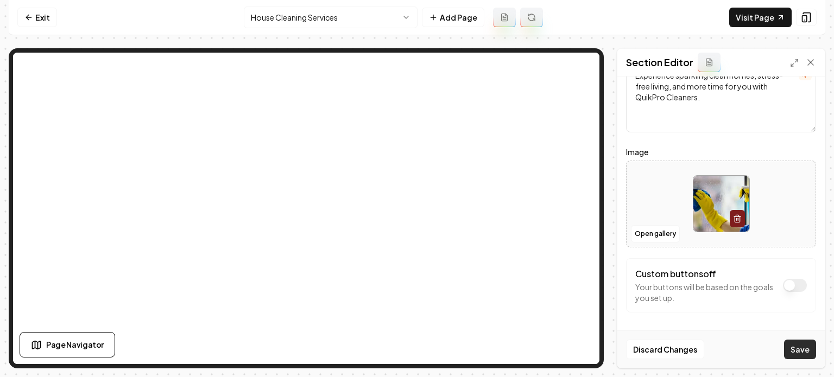
click at [793, 351] on button "Save" at bounding box center [800, 350] width 32 height 20
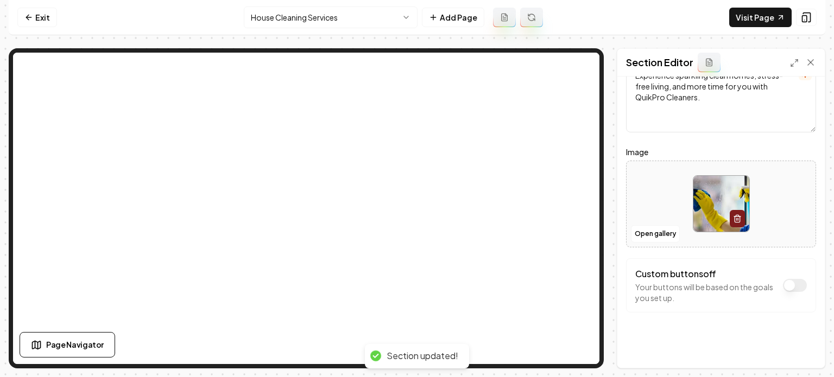
click at [341, 18] on html "Computer Required This feature is only available on a computer. Please switch t…" at bounding box center [417, 188] width 834 height 377
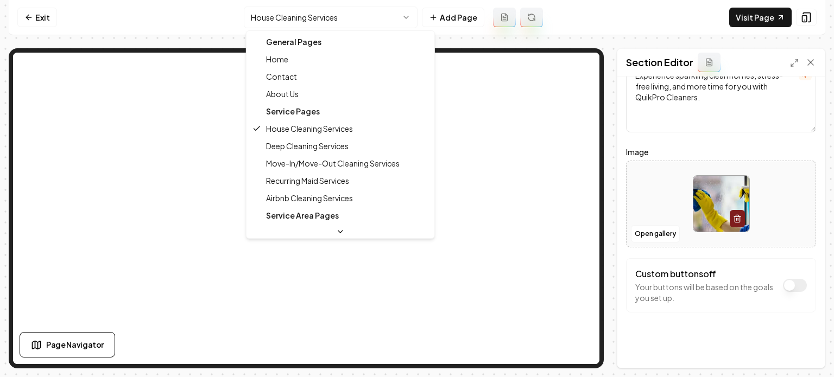
drag, startPoint x: 295, startPoint y: 135, endPoint x: 294, endPoint y: 145, distance: 9.8
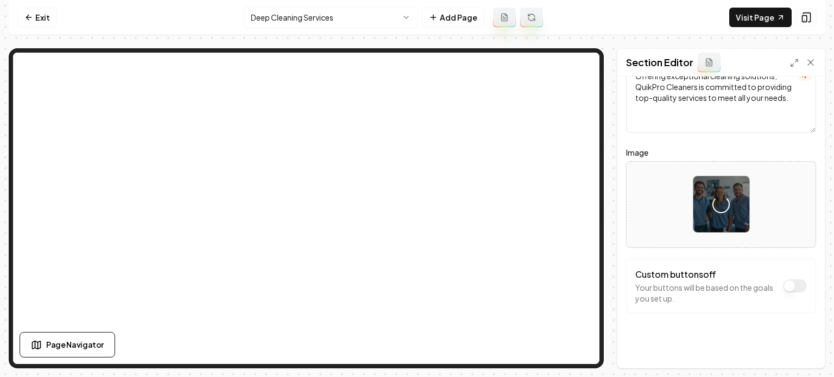
scroll to position [87, 0]
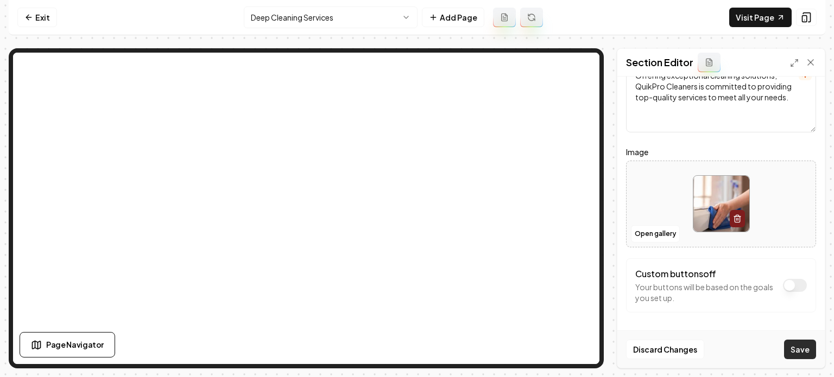
click at [786, 351] on button "Save" at bounding box center [800, 350] width 32 height 20
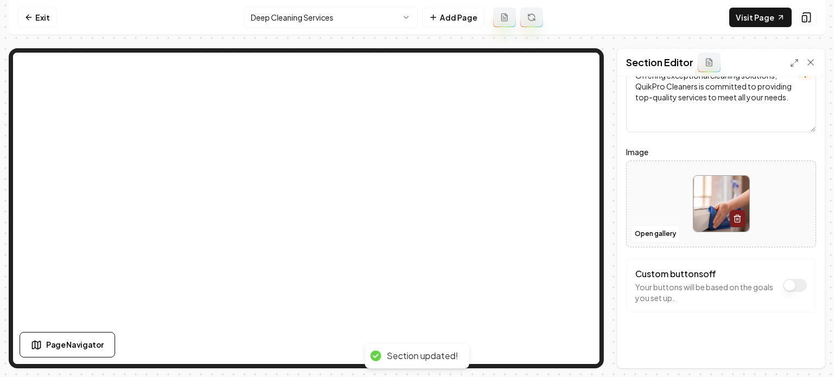
click at [338, 12] on html "Computer Required This feature is only available on a computer. Please switch t…" at bounding box center [417, 188] width 834 height 377
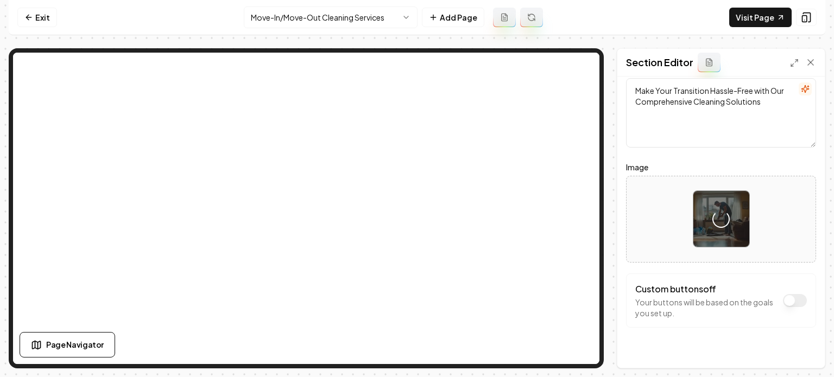
scroll to position [87, 0]
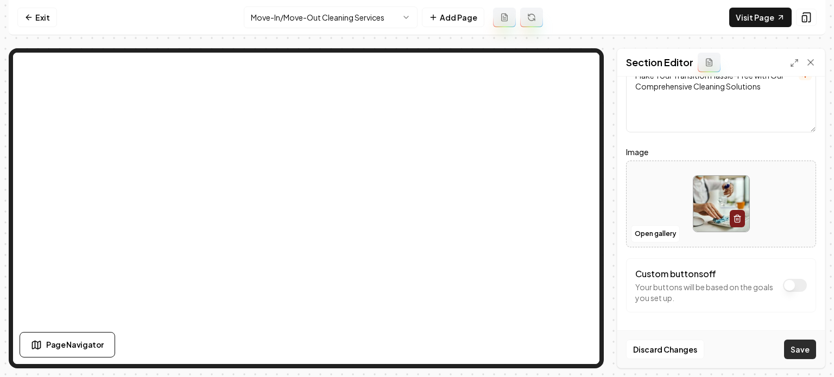
click at [795, 349] on button "Save" at bounding box center [800, 350] width 32 height 20
click at [793, 348] on button "Save" at bounding box center [800, 350] width 32 height 20
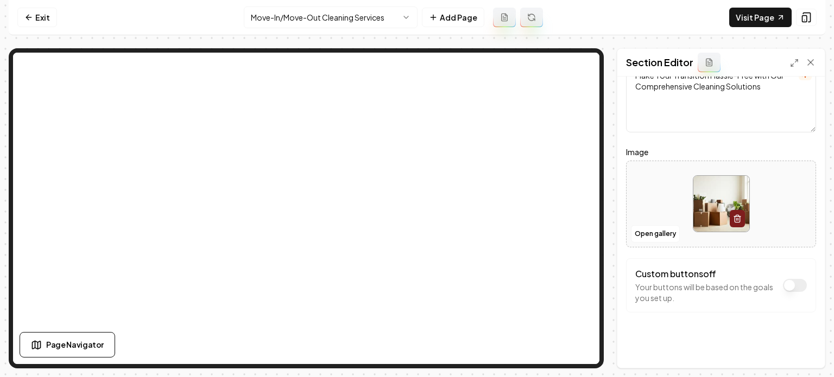
click at [296, 15] on html "Computer Required This feature is only available on a computer. Please switch t…" at bounding box center [417, 188] width 834 height 377
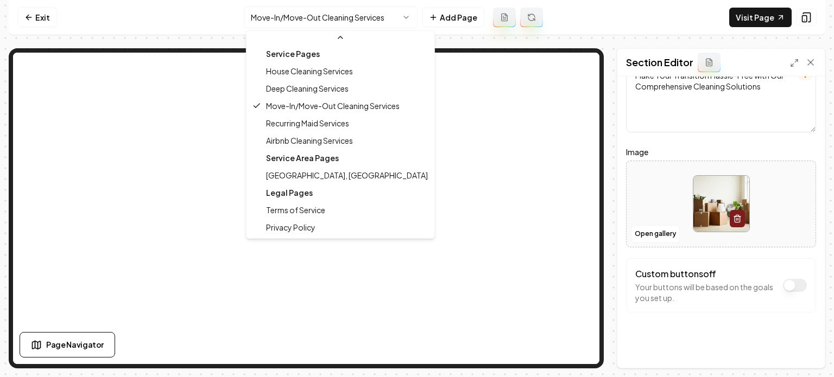
scroll to position [70, 0]
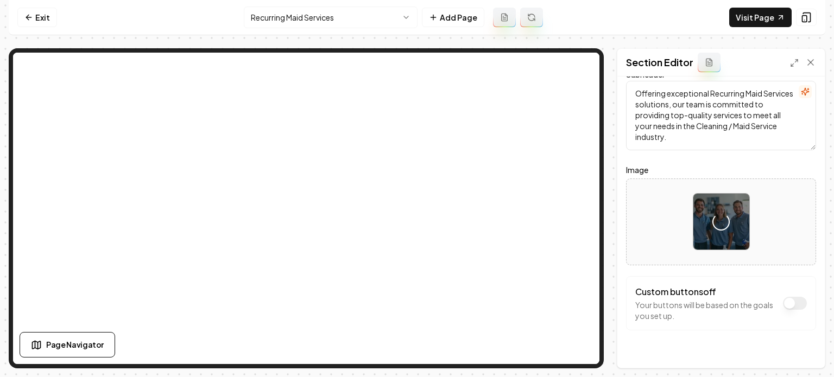
scroll to position [87, 0]
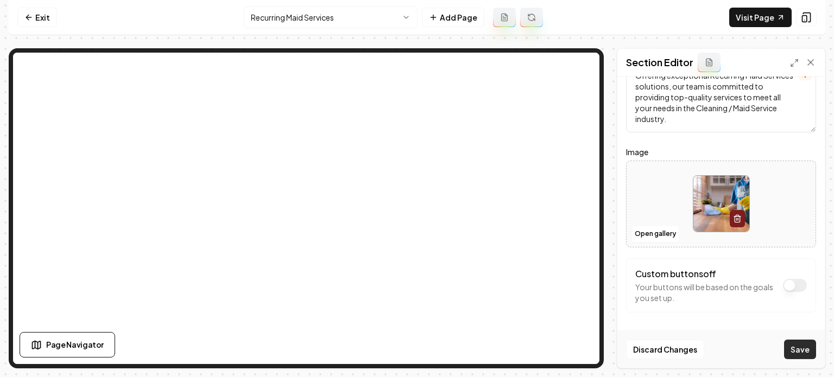
click at [795, 355] on button "Save" at bounding box center [800, 350] width 32 height 20
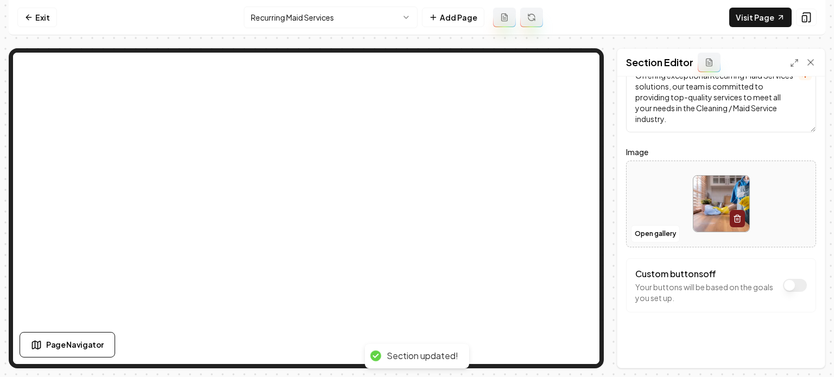
click at [307, 11] on html "Computer Required This feature is only available on a computer. Please switch t…" at bounding box center [417, 188] width 834 height 377
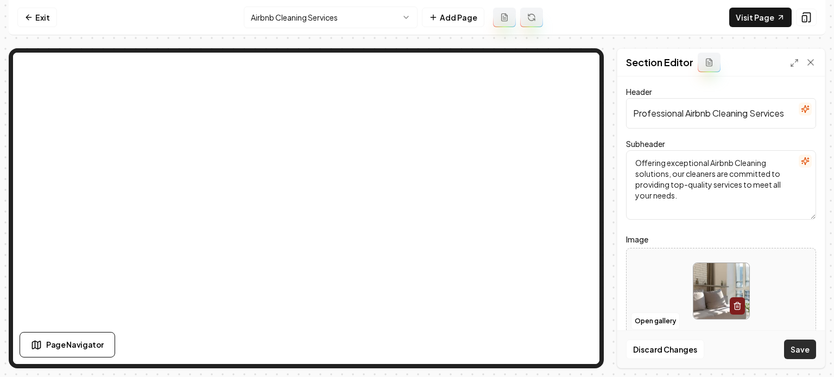
click at [792, 352] on button "Save" at bounding box center [800, 350] width 32 height 20
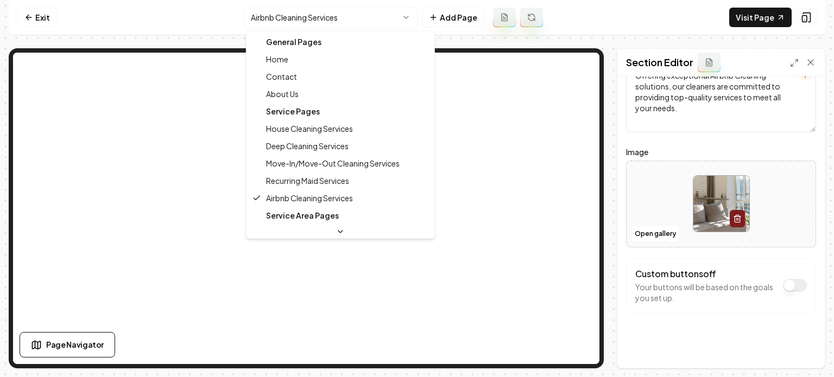
click at [317, 12] on html "Computer Required This feature is only available on a computer. Please switch t…" at bounding box center [417, 188] width 834 height 377
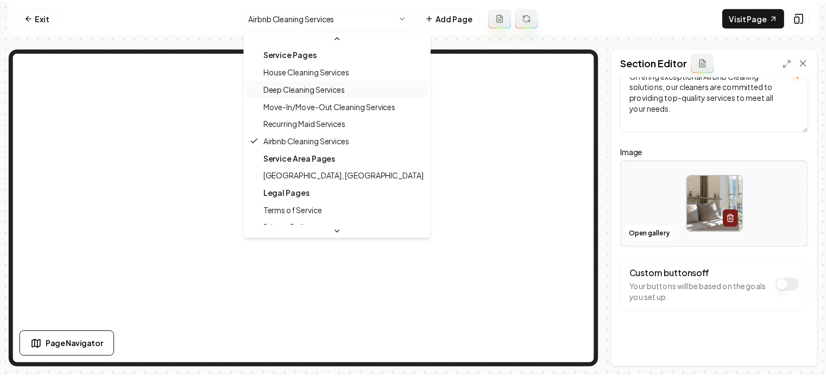
scroll to position [0, 0]
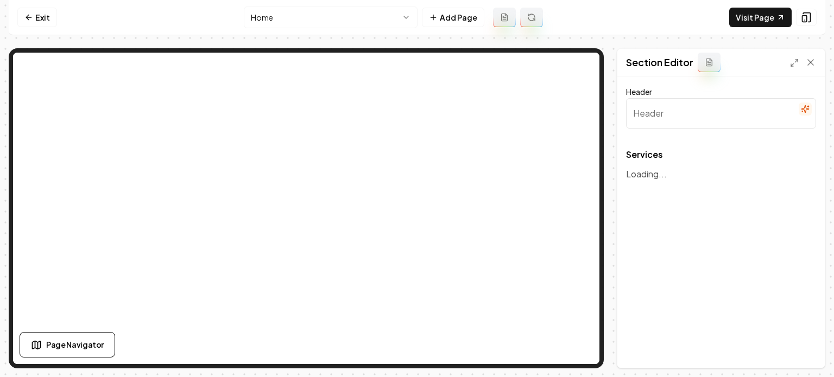
type input "Our Cleaning Services"
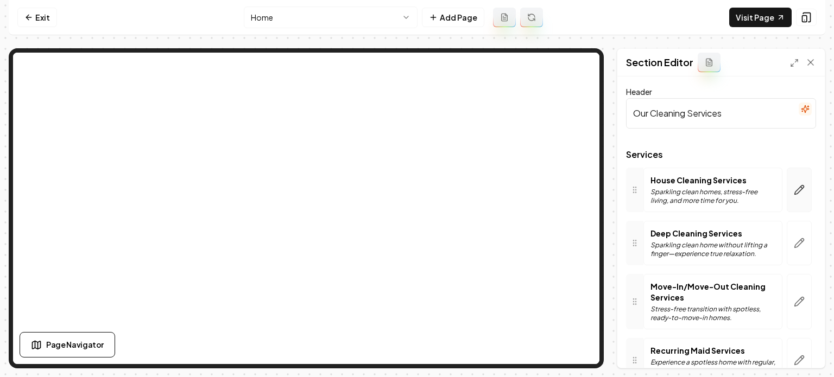
click at [792, 183] on button "button" at bounding box center [799, 190] width 25 height 45
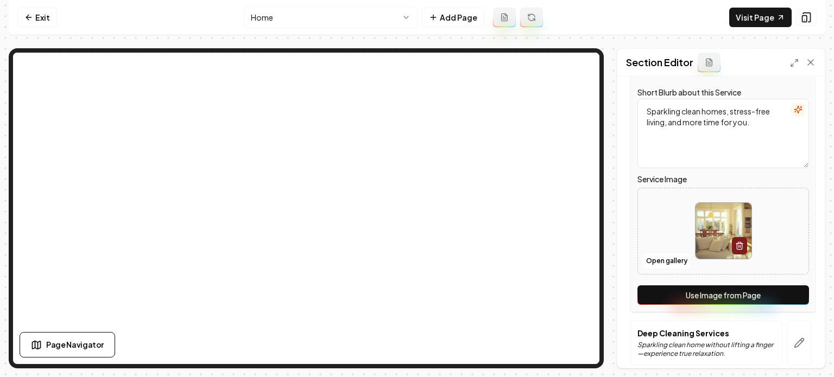
scroll to position [163, 0]
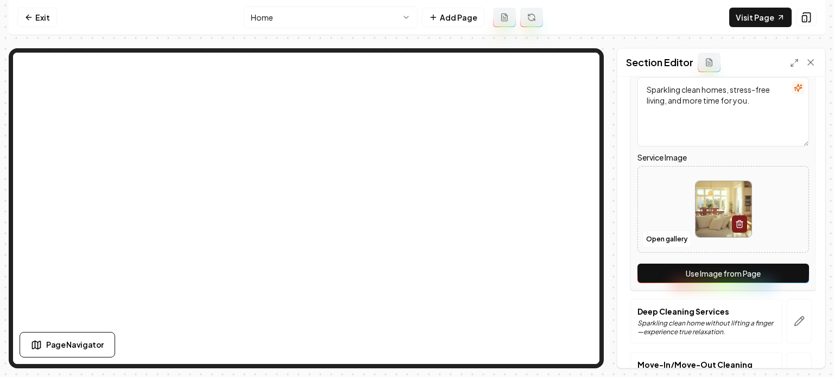
click at [708, 268] on button "Use Image from Page" at bounding box center [723, 274] width 172 height 20
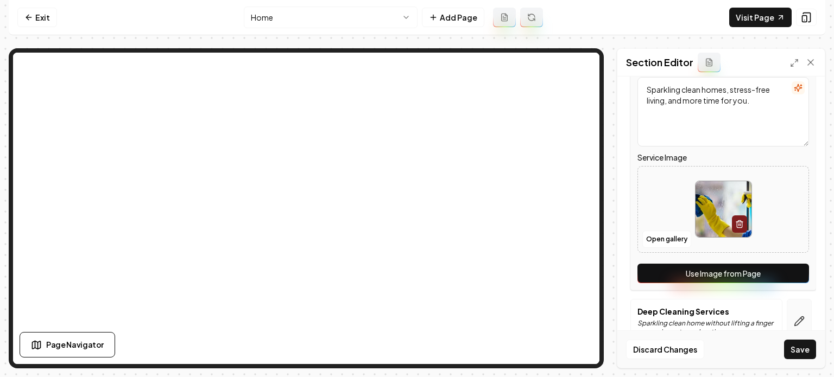
click at [794, 318] on icon "button" at bounding box center [799, 321] width 11 height 11
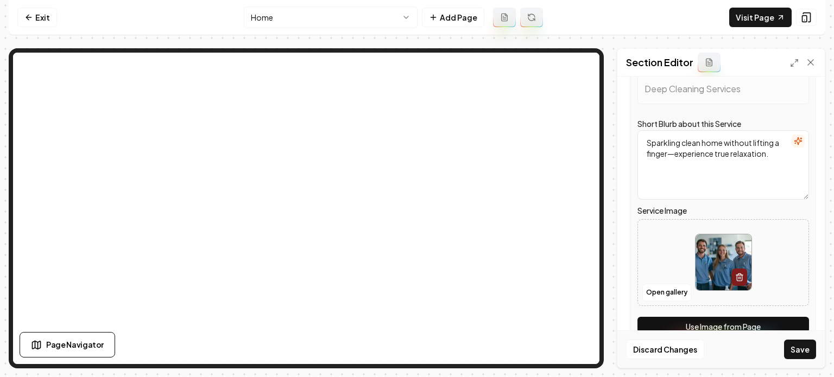
click at [785, 319] on button "Use Image from Page" at bounding box center [723, 327] width 172 height 20
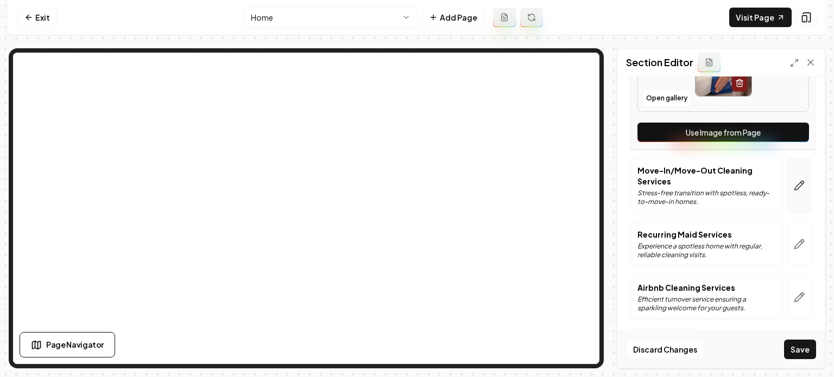
click at [787, 181] on button "button" at bounding box center [799, 185] width 25 height 55
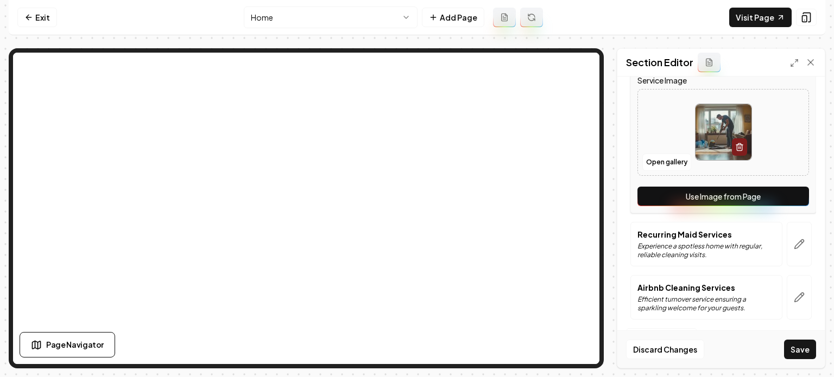
click at [777, 198] on button "Use Image from Page" at bounding box center [723, 197] width 172 height 20
click at [794, 242] on icon "button" at bounding box center [799, 244] width 11 height 11
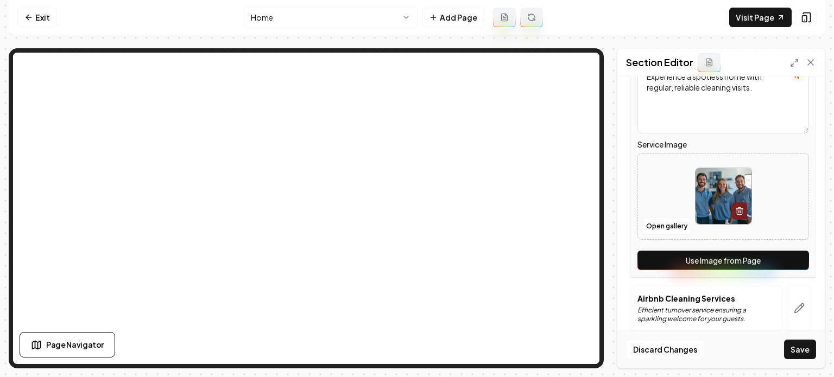
click at [782, 249] on div "Service Name Recurring Maid Services Short Blurb about this Service Experience …" at bounding box center [723, 135] width 186 height 286
click at [780, 260] on button "Use Image from Page" at bounding box center [723, 261] width 172 height 20
click at [793, 315] on button "button" at bounding box center [799, 308] width 25 height 45
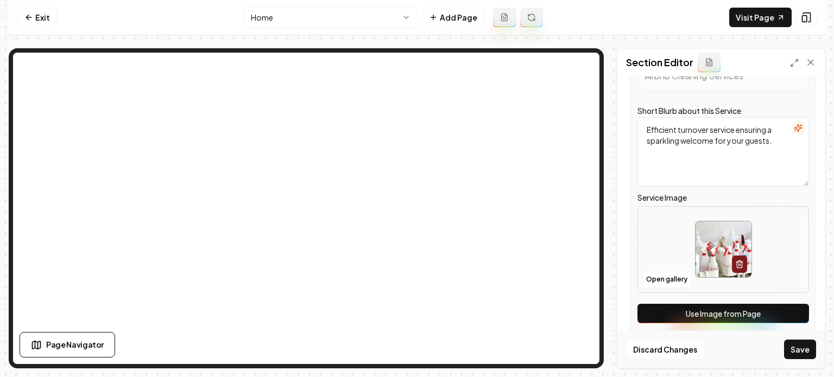
drag, startPoint x: 793, startPoint y: 315, endPoint x: 784, endPoint y: 314, distance: 9.3
click at [784, 314] on button "Use Image from Page" at bounding box center [723, 314] width 172 height 20
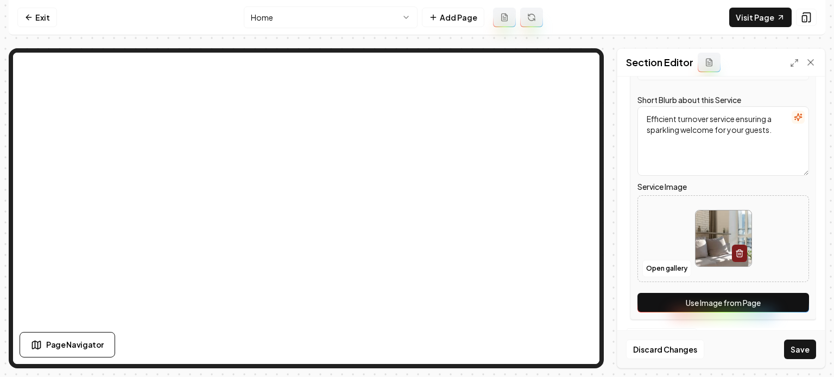
click at [796, 348] on button "Save" at bounding box center [800, 350] width 32 height 20
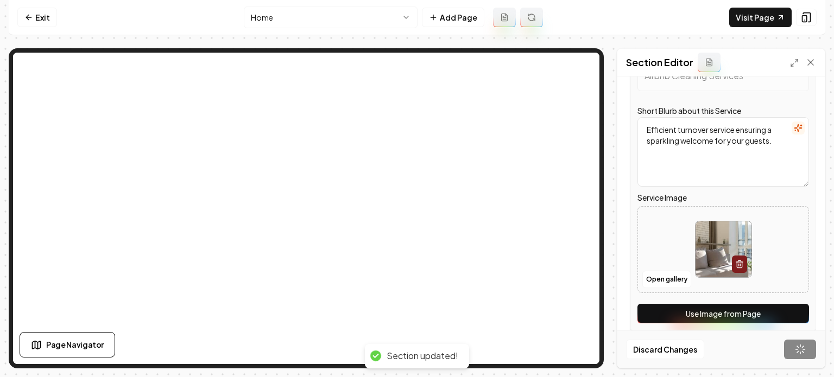
scroll to position [116, 0]
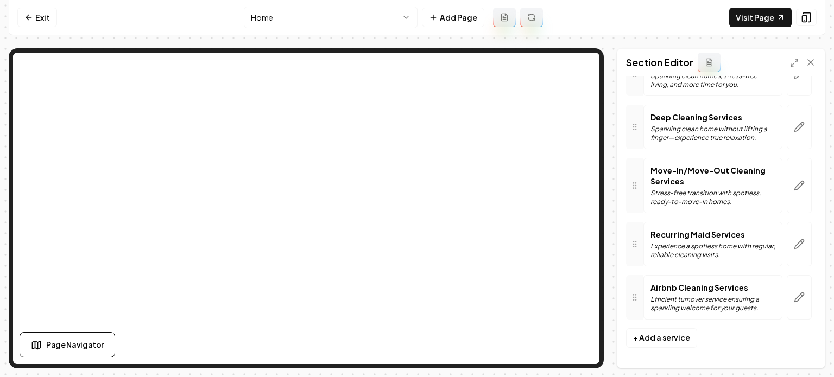
click at [279, 5] on nav "Exit Home Add Page Visit Page" at bounding box center [417, 17] width 817 height 35
click at [280, 16] on html "Computer Required This feature is only available on a computer. Please switch t…" at bounding box center [417, 188] width 834 height 377
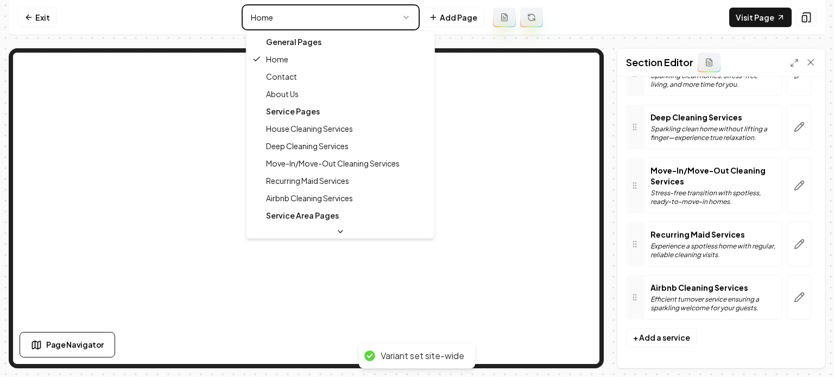
click at [280, 16] on html "Computer Required This feature is only available on a computer. Please switch t…" at bounding box center [417, 188] width 834 height 377
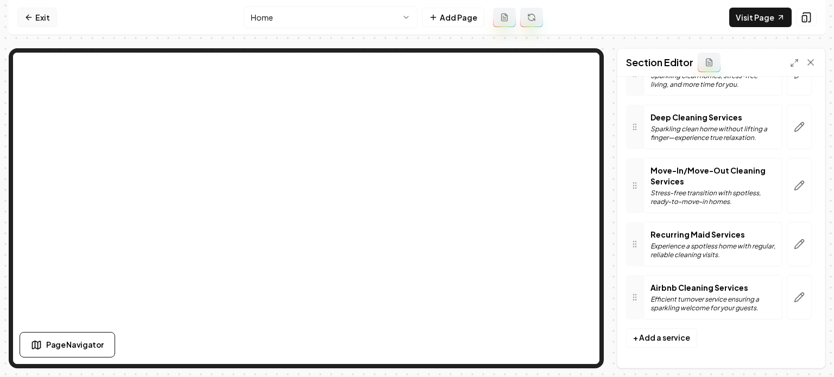
click at [36, 17] on link "Exit" at bounding box center [37, 18] width 40 height 20
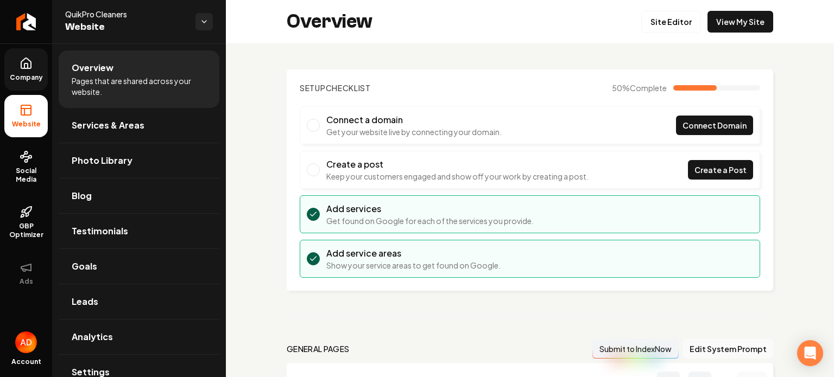
click at [25, 75] on span "Company" at bounding box center [26, 77] width 42 height 9
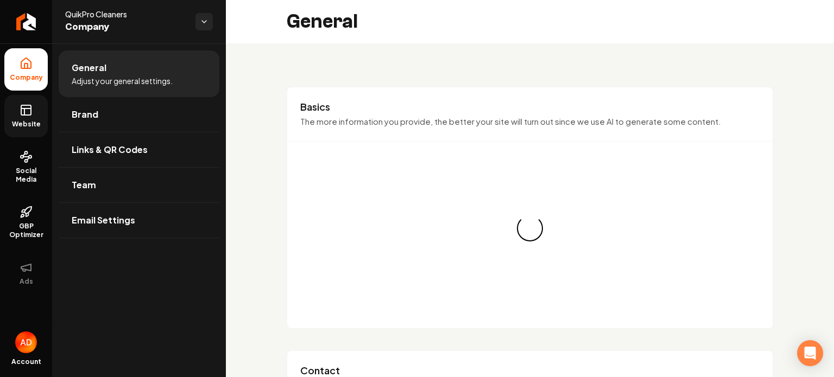
click at [39, 110] on link "Website" at bounding box center [25, 116] width 43 height 42
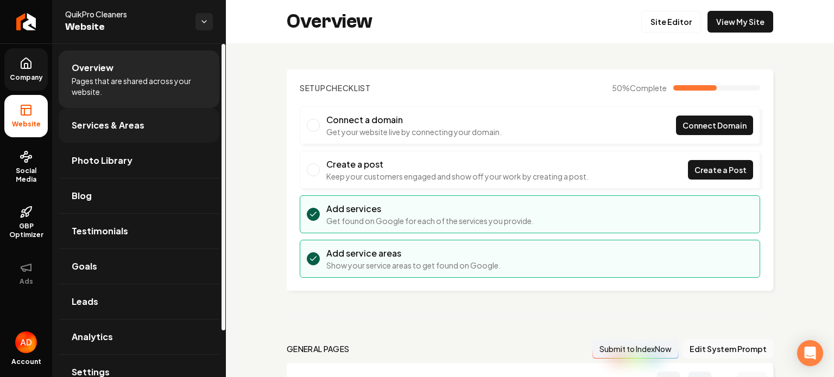
click at [109, 119] on span "Services & Areas" at bounding box center [108, 125] width 73 height 13
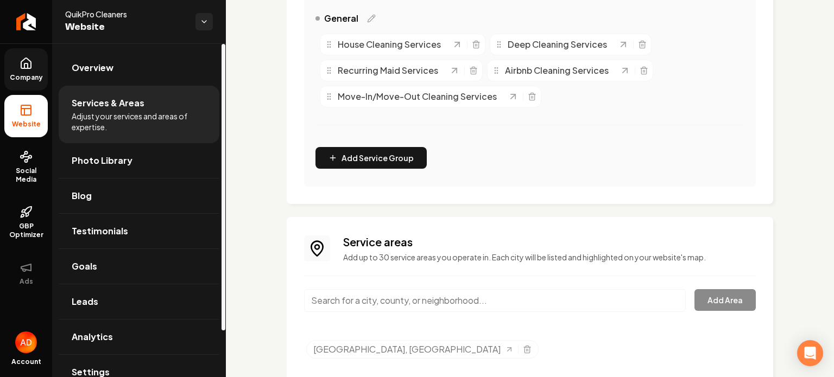
scroll to position [310, 0]
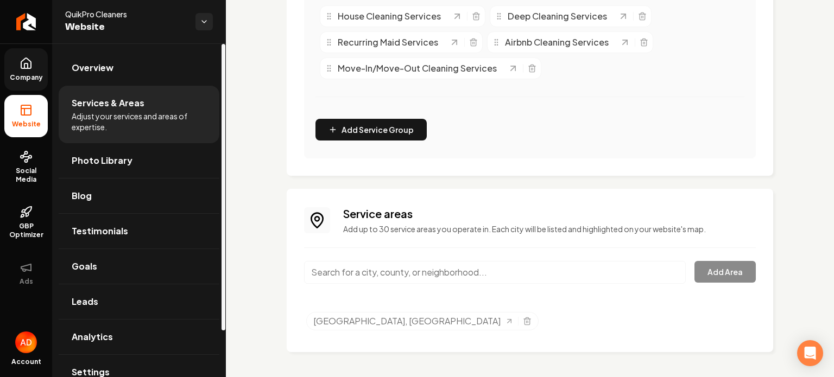
click at [19, 73] on span "Company" at bounding box center [26, 77] width 42 height 9
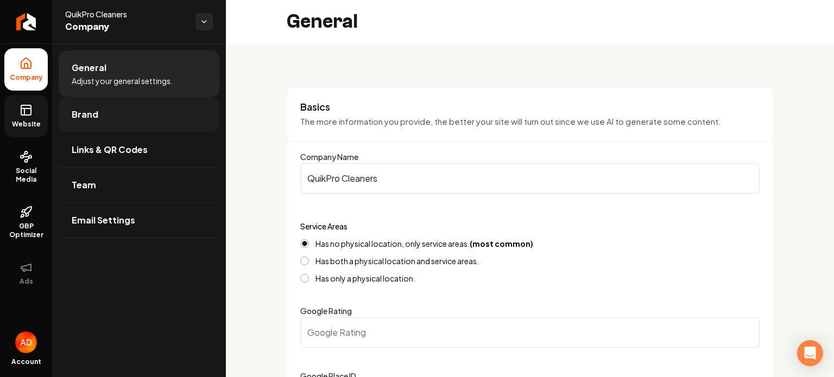
click at [124, 109] on link "Brand" at bounding box center [139, 114] width 161 height 35
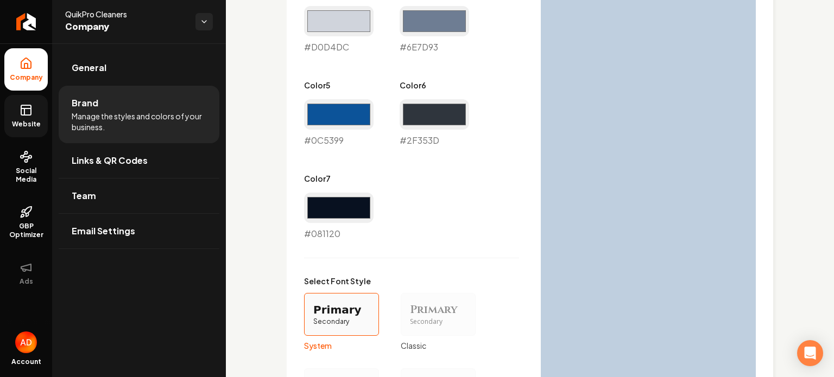
scroll to position [923, 0]
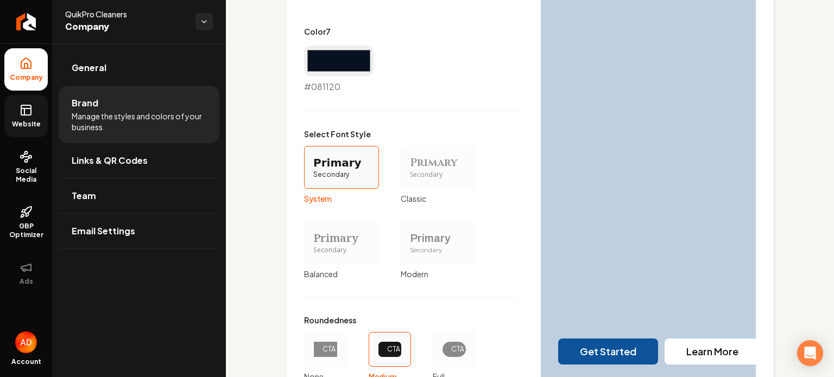
click at [15, 128] on span "Website" at bounding box center [26, 124] width 37 height 9
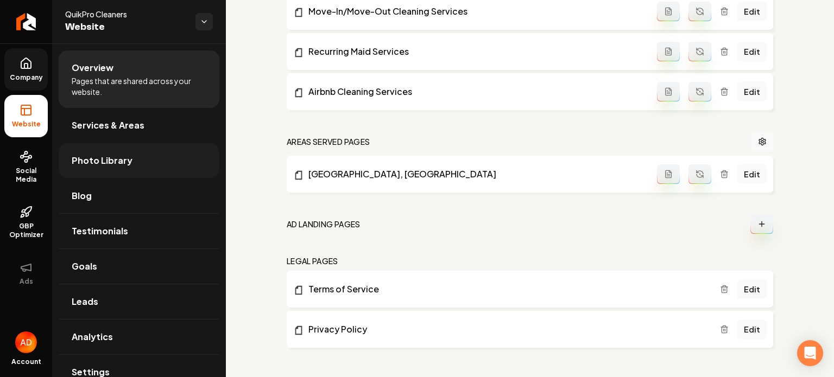
scroll to position [612, 0]
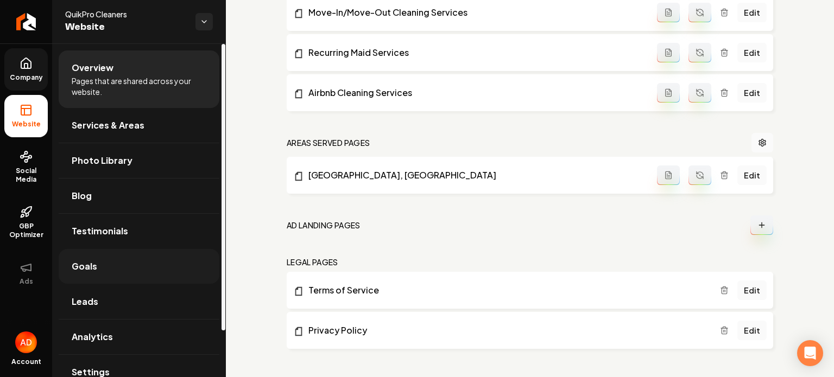
click at [85, 272] on span "Goals" at bounding box center [85, 266] width 26 height 13
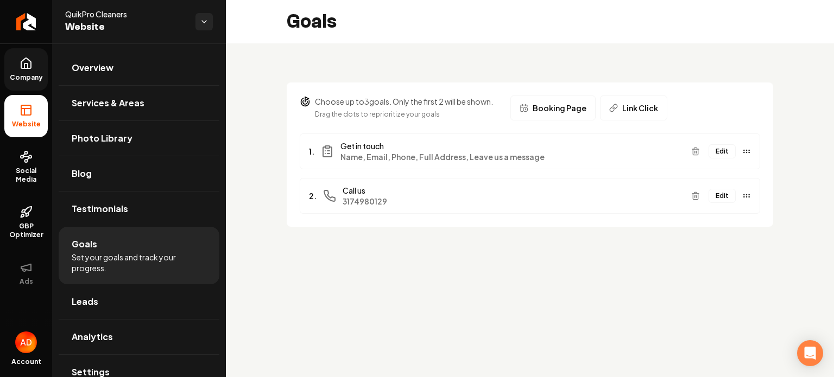
click at [724, 156] on button "Edit" at bounding box center [722, 151] width 27 height 14
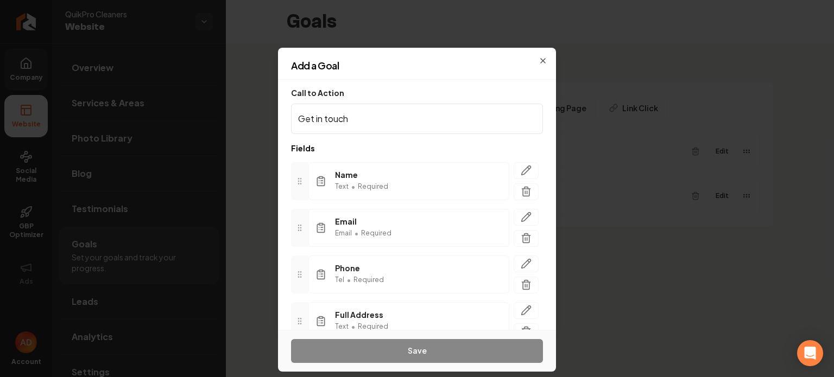
scroll to position [97, 0]
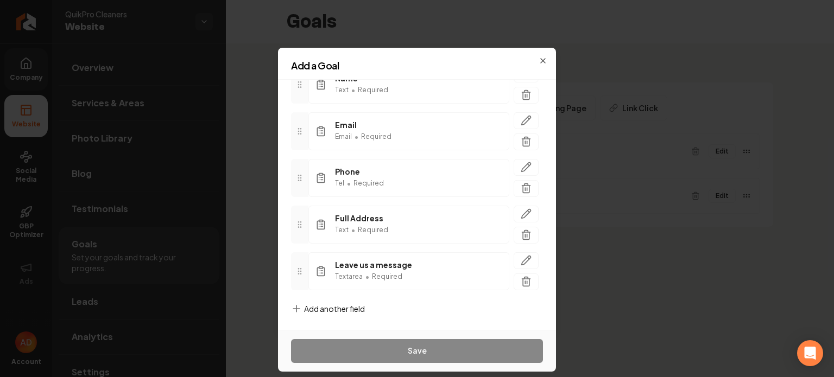
click at [311, 308] on span "Add another field" at bounding box center [334, 309] width 61 height 11
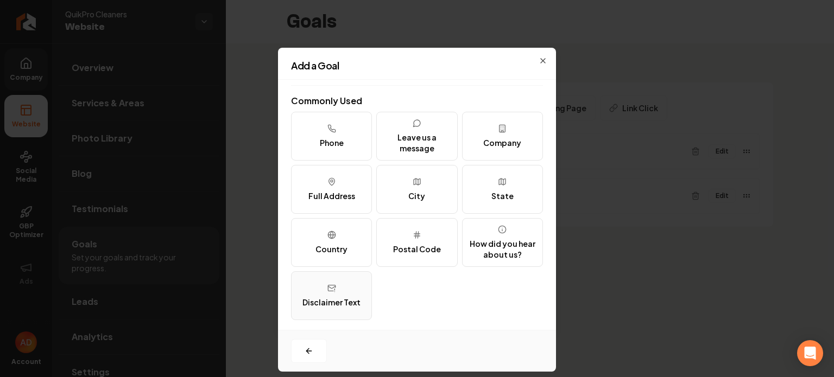
scroll to position [132, 0]
click at [332, 300] on div "Disclaimer Text" at bounding box center [331, 301] width 58 height 11
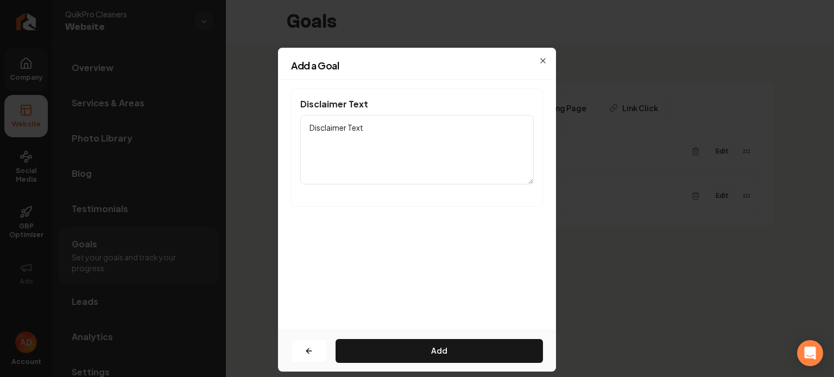
click at [362, 142] on textarea "Disclaimer Text" at bounding box center [416, 150] width 233 height 70
paste textarea "I Consent to Receive SMS Notifications, Appointment Reminders and Updates, and …"
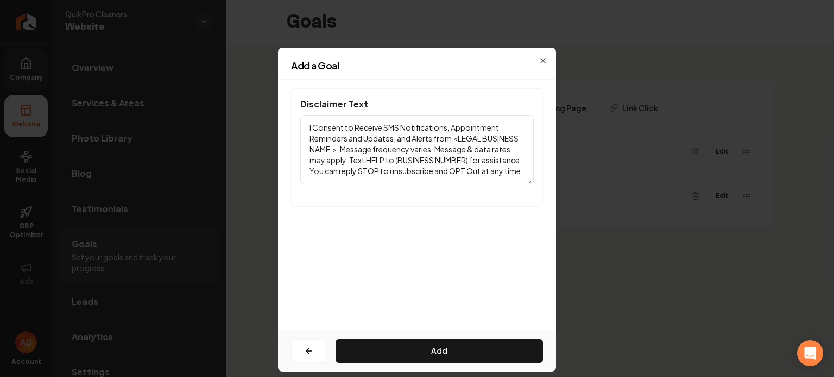
drag, startPoint x: 455, startPoint y: 136, endPoint x: 338, endPoint y: 147, distance: 117.3
click at [338, 147] on textarea "I Consent to Receive SMS Notifications, Appointment Reminders and Updates, and …" at bounding box center [416, 150] width 233 height 70
type textarea "I Consent to Receive SMS Notifications, Appointment Reminders and Updates, and …"
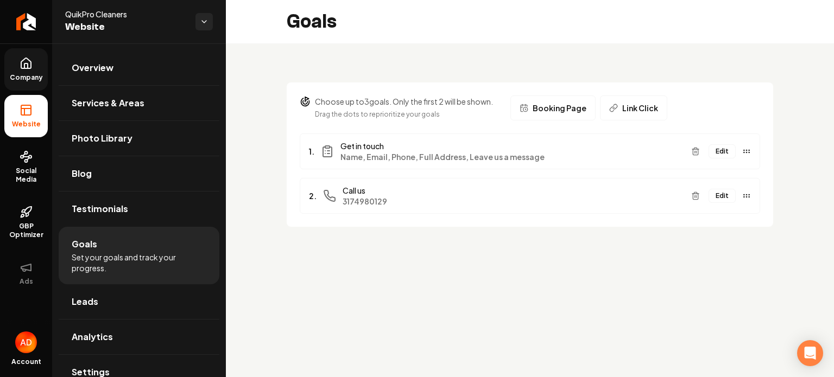
click at [726, 165] on div "1. Get in touch Name, Email, Phone, Full Address, Leave us a message Edit" at bounding box center [530, 152] width 460 height 36
click at [725, 156] on button "Edit" at bounding box center [722, 151] width 27 height 14
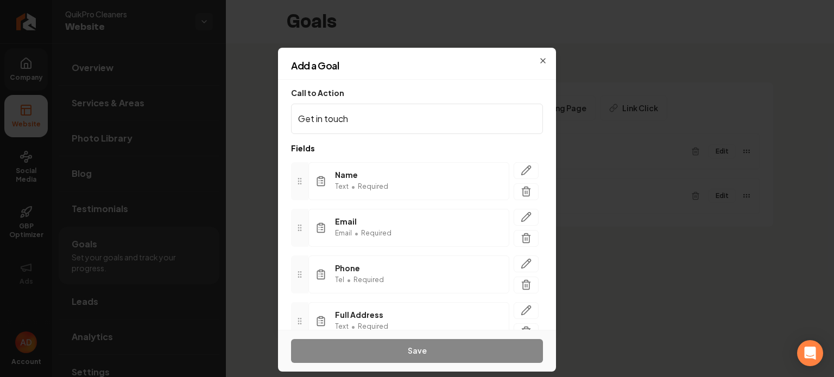
scroll to position [97, 0]
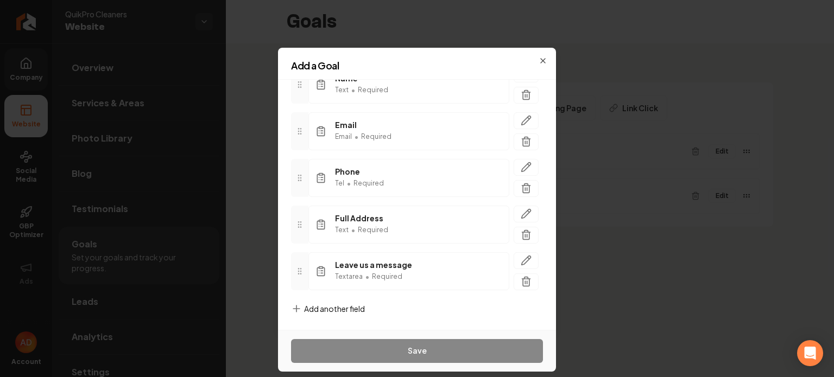
click at [335, 299] on div "Call to Action Get in touch Fields Name Text • Required Email Email • Required …" at bounding box center [417, 205] width 278 height 250
click at [335, 308] on span "Add another field" at bounding box center [334, 309] width 61 height 11
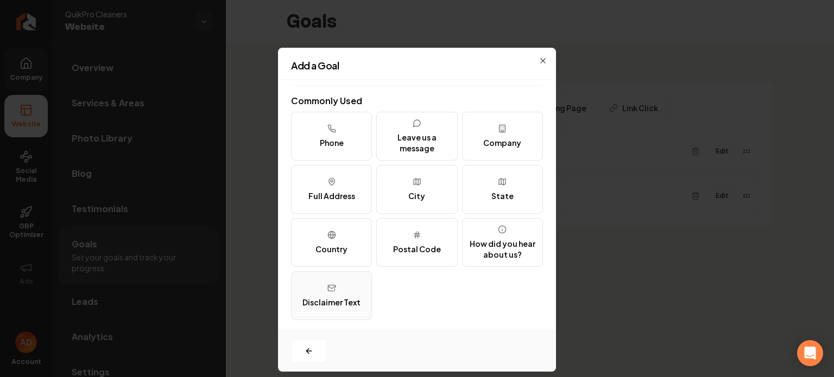
scroll to position [132, 0]
click at [334, 279] on button "Disclaimer Text" at bounding box center [331, 295] width 81 height 49
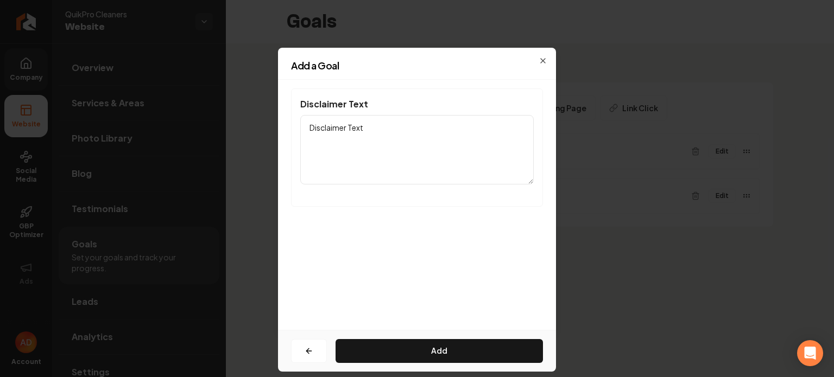
click at [377, 132] on textarea "Disclaimer Text" at bounding box center [416, 150] width 233 height 70
paste textarea "I Consent to Receive SMS Notifications, Appointment Reminders and Updates, and …"
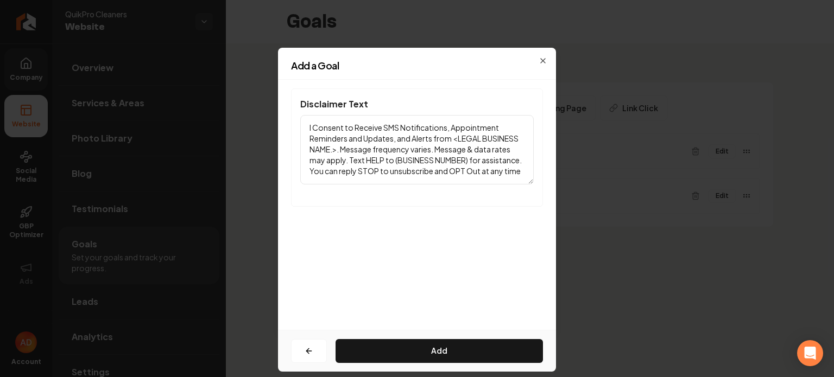
drag, startPoint x: 454, startPoint y: 140, endPoint x: 338, endPoint y: 149, distance: 116.1
click at [338, 149] on textarea "I Consent to Receive SMS Notifications, Appointment Reminders and Updates, and …" at bounding box center [416, 150] width 233 height 70
drag, startPoint x: 428, startPoint y: 159, endPoint x: 358, endPoint y: 161, distance: 70.1
click at [358, 161] on textarea "I Consent to Receive SMS Notifications, Appointment Reminders and Updates, and …" at bounding box center [416, 150] width 233 height 70
paste textarea "3174980129"
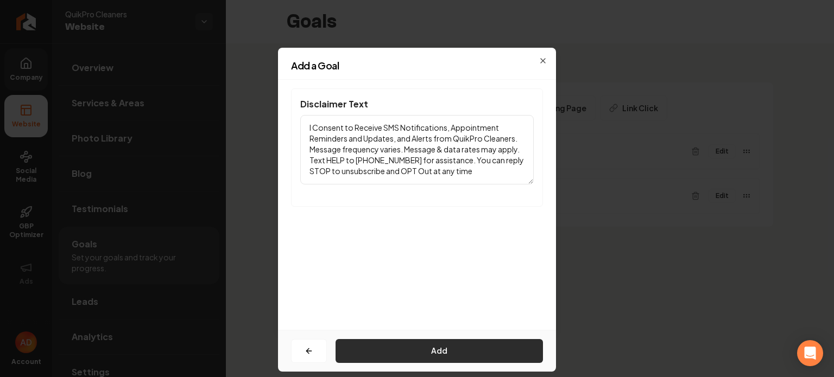
type textarea "I Consent to Receive SMS Notifications, Appointment Reminders and Updates, and …"
click at [380, 351] on button "Add" at bounding box center [439, 351] width 207 height 24
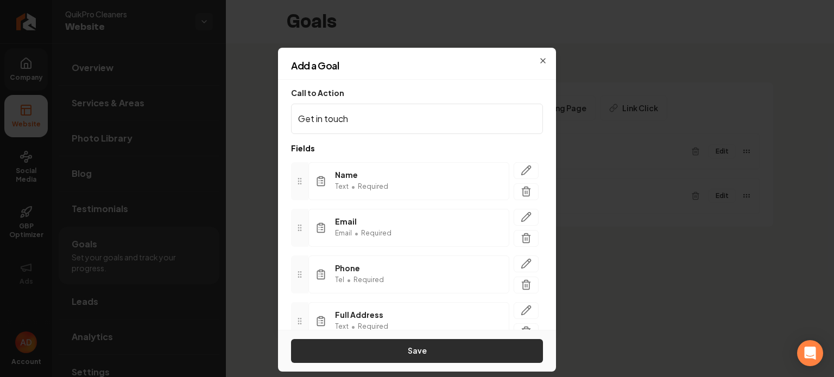
click at [380, 355] on button "Save" at bounding box center [417, 351] width 252 height 24
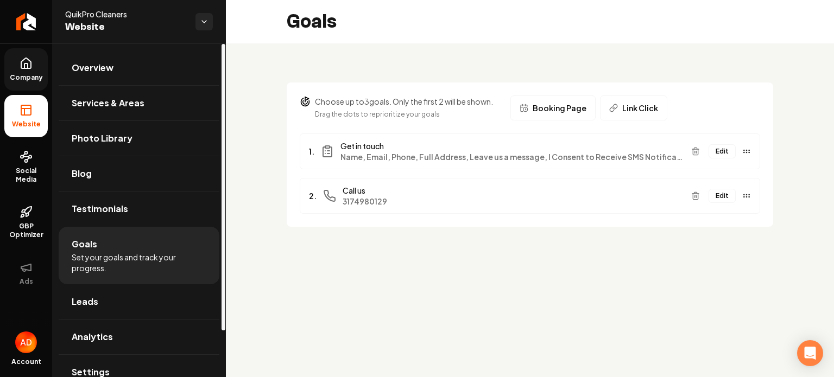
click at [2, 74] on ul "Company Website Social Media GBP Optimizer Ads" at bounding box center [26, 171] width 52 height 256
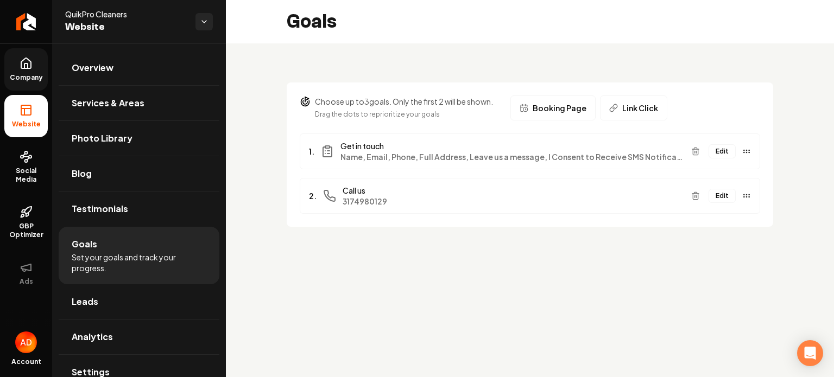
click at [12, 79] on span "Company" at bounding box center [26, 77] width 42 height 9
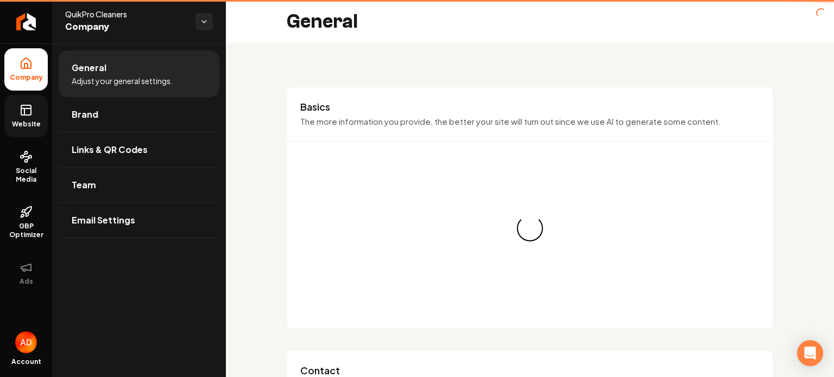
click at [17, 113] on link "Website" at bounding box center [25, 116] width 43 height 42
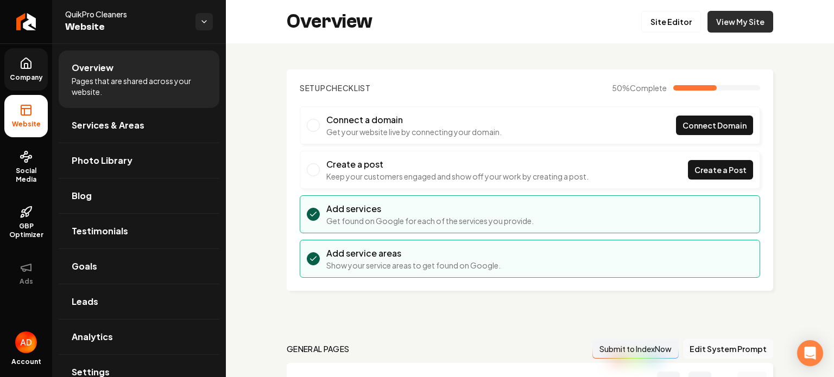
click at [715, 24] on link "View My Site" at bounding box center [741, 22] width 66 height 22
click at [665, 15] on link "Site Editor" at bounding box center [671, 22] width 60 height 22
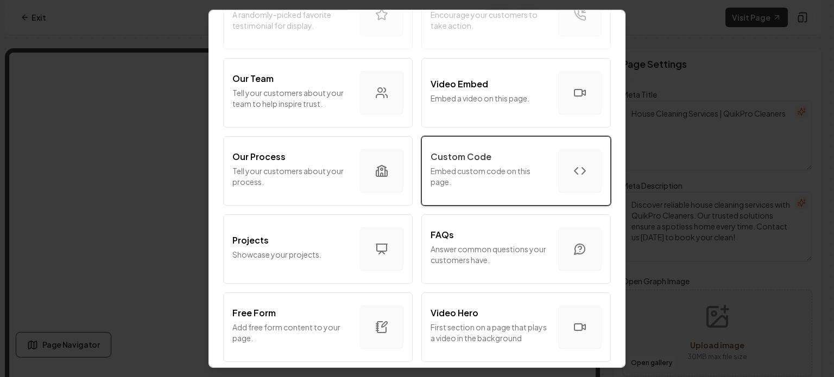
scroll to position [339, 0]
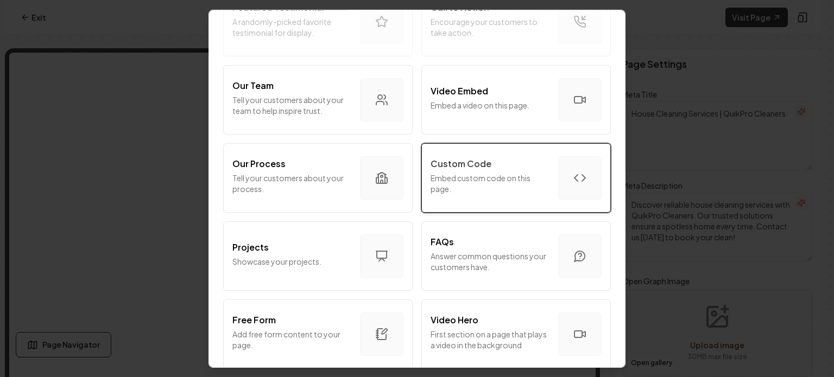
click at [469, 176] on p "Embed custom code on this page." at bounding box center [490, 183] width 119 height 22
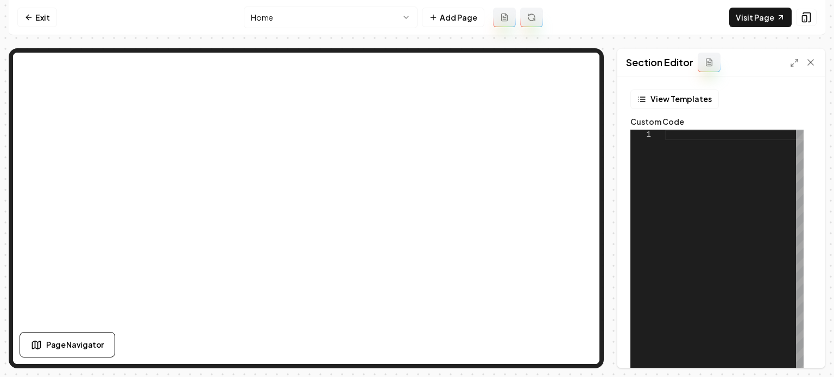
click at [743, 191] on div at bounding box center [734, 265] width 138 height 271
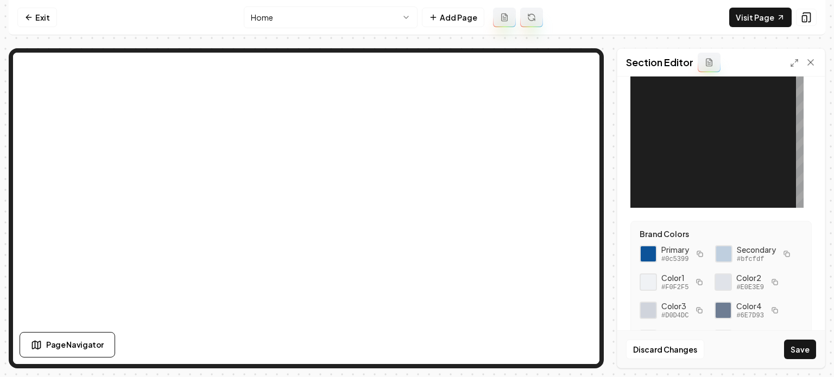
scroll to position [250, 0]
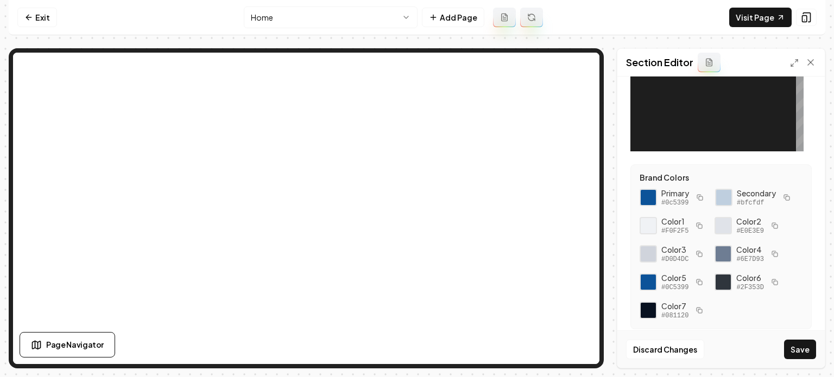
click at [700, 199] on rect "button" at bounding box center [701, 199] width 4 height 4
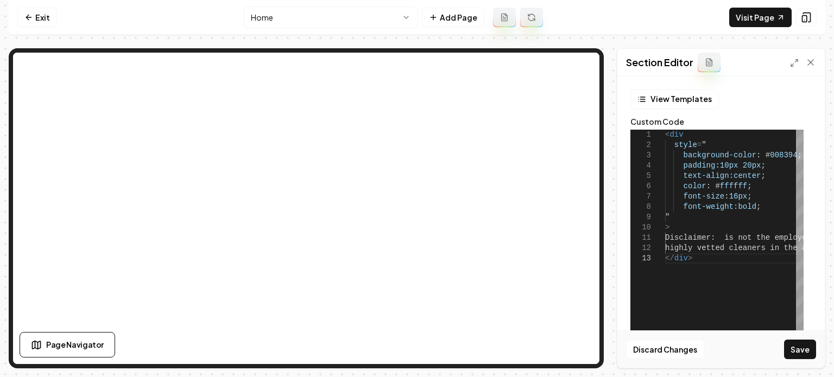
scroll to position [0, 24]
drag, startPoint x: 785, startPoint y: 153, endPoint x: 755, endPoint y: 156, distance: 30.0
click at [755, 156] on div "< div style = " background-color : # 008394 ; padding : 10px 20px ; text-align …" at bounding box center [846, 265] width 363 height 271
drag, startPoint x: 793, startPoint y: 241, endPoint x: 793, endPoint y: 352, distance: 110.8
click at [791, 358] on button "Save" at bounding box center [800, 350] width 32 height 20
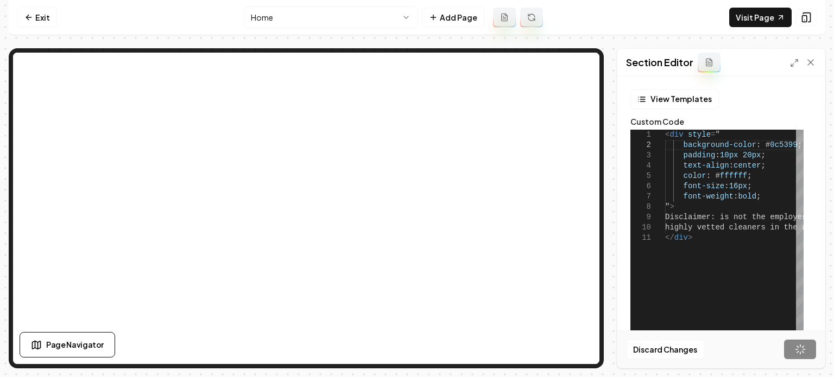
click at [794, 351] on div "Discard Changes Save" at bounding box center [720, 349] width 207 height 37
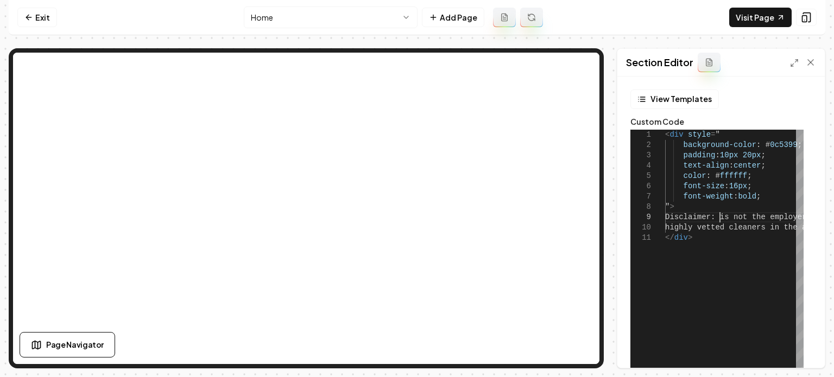
click at [721, 213] on div "< div style = " background-color : # 0c5399 ; padding : 10px 20px ; text-align …" at bounding box center [844, 265] width 358 height 271
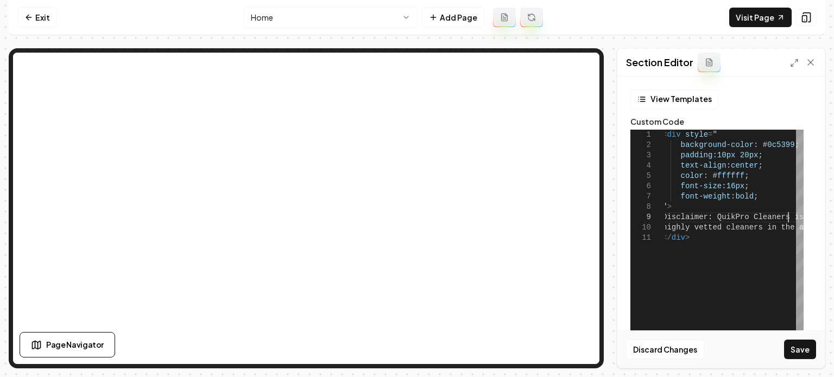
scroll to position [83, 124]
type textarea "**********"
click at [800, 347] on button "Save" at bounding box center [800, 350] width 32 height 20
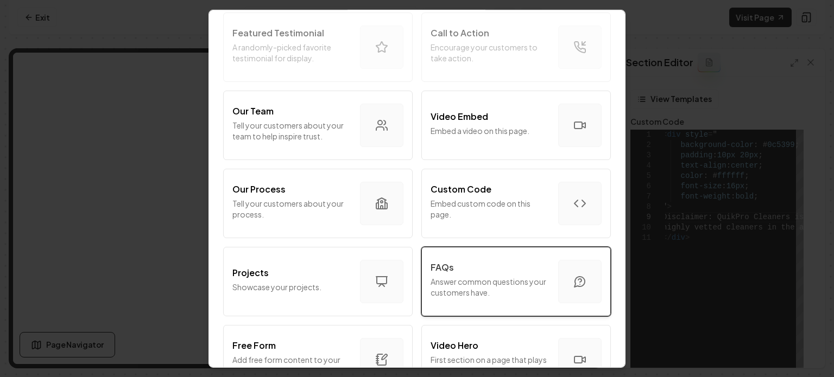
scroll to position [326, 0]
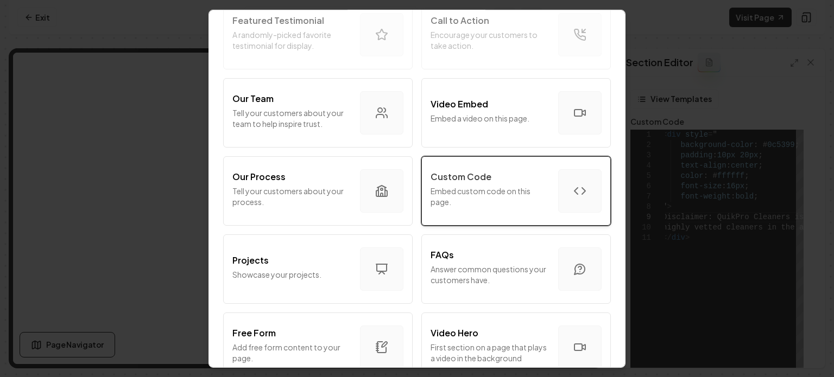
click at [464, 194] on p "Embed custom code on this page." at bounding box center [490, 196] width 119 height 22
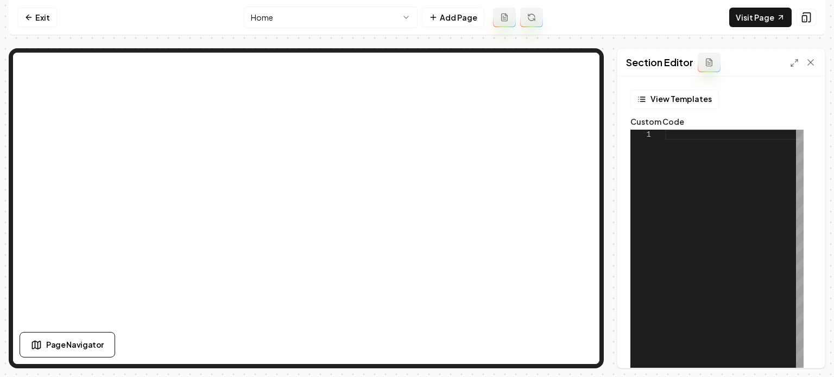
click at [673, 180] on div at bounding box center [734, 265] width 138 height 271
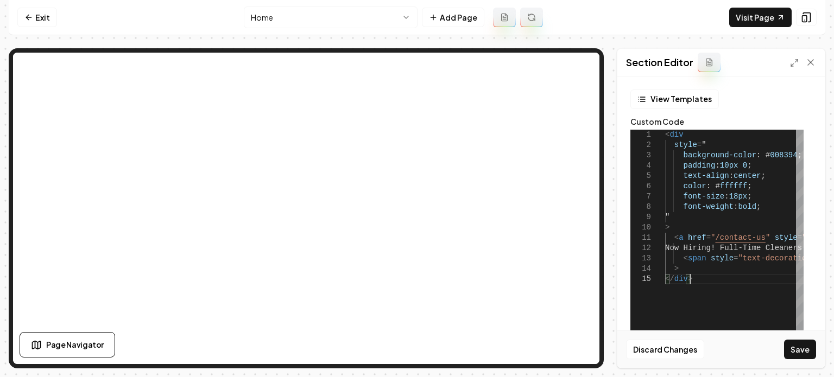
scroll to position [250, 0]
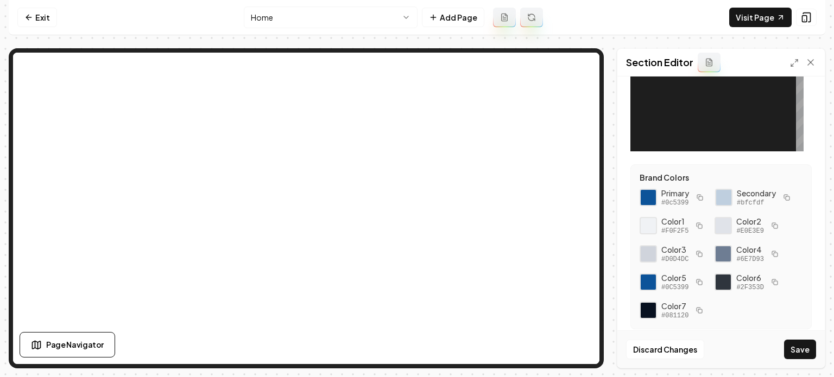
click at [786, 197] on rect "button" at bounding box center [788, 199] width 4 height 4
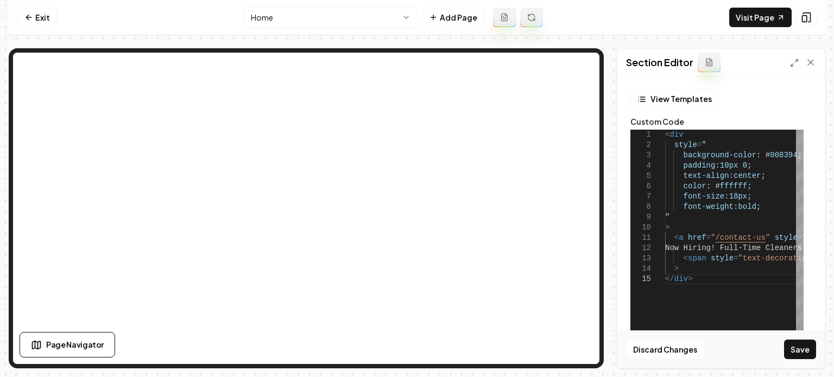
scroll to position [0, 24]
drag, startPoint x: 786, startPoint y: 156, endPoint x: 757, endPoint y: 154, distance: 29.4
click at [757, 154] on div "< div style = " background-color : # 008394 ; padding : 10px 0 ; text-align : c…" at bounding box center [812, 265] width 295 height 271
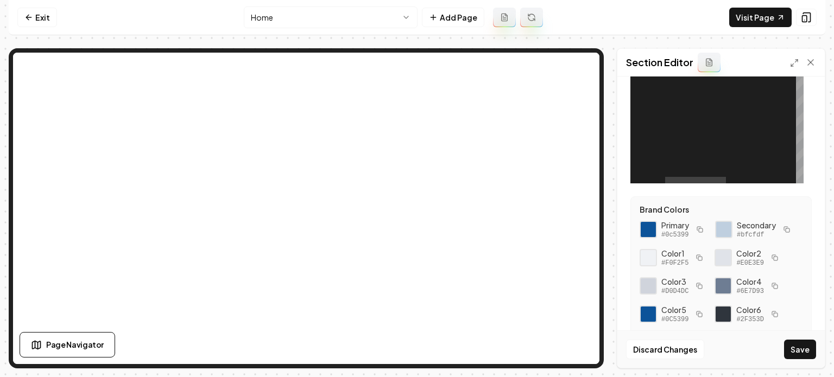
scroll to position [250, 0]
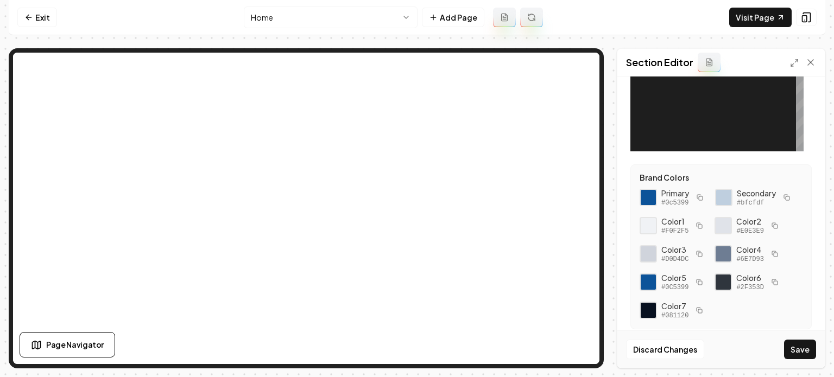
click at [698, 195] on icon "button" at bounding box center [700, 197] width 7 height 7
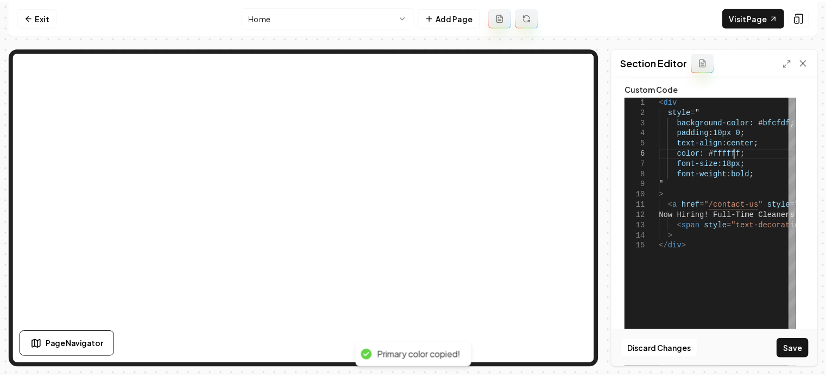
scroll to position [0, 121]
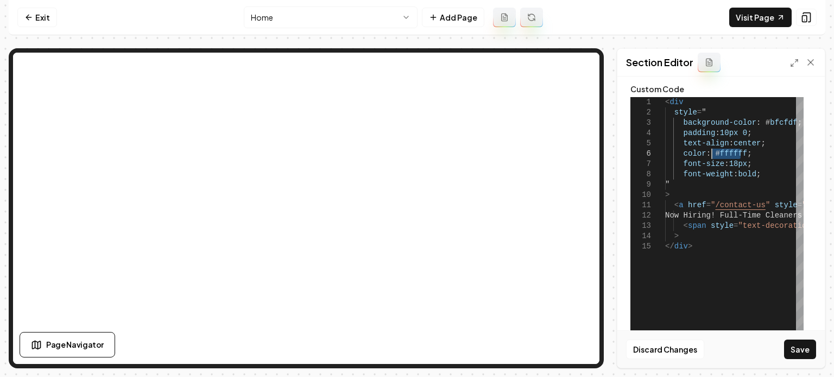
drag, startPoint x: 740, startPoint y: 154, endPoint x: 710, endPoint y: 153, distance: 29.9
click at [710, 153] on div "< div style = " background-color : # bfcfdf ; padding : 10px 0 ; text-align : c…" at bounding box center [812, 232] width 295 height 271
click at [804, 345] on button "Save" at bounding box center [800, 350] width 32 height 20
type textarea "**********"
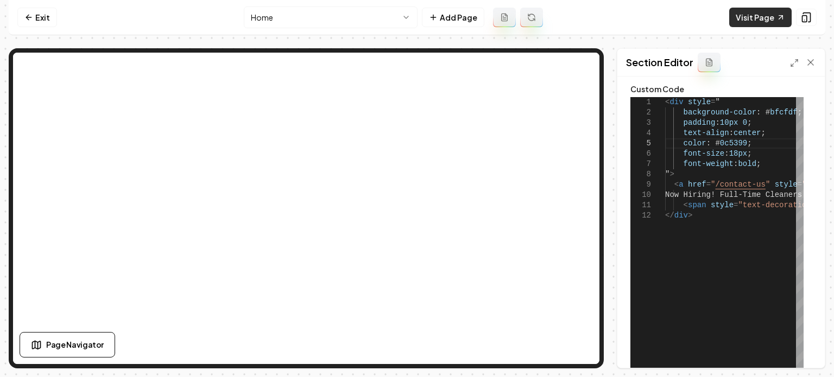
click at [759, 15] on link "Visit Page" at bounding box center [760, 18] width 62 height 20
click at [41, 14] on link "Exit" at bounding box center [37, 18] width 40 height 20
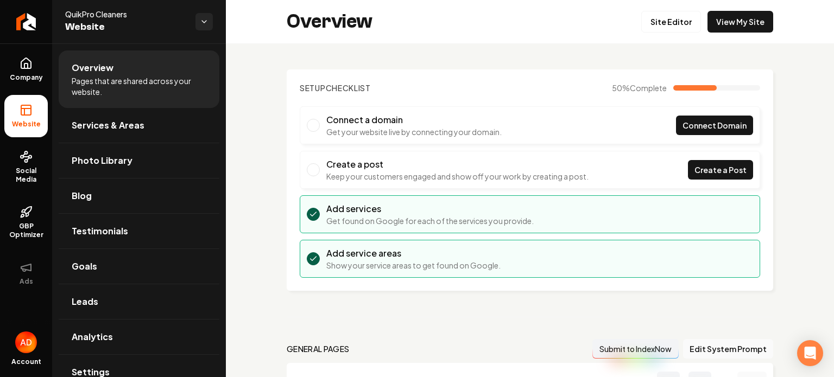
click at [25, 18] on icon "Return to dashboard" at bounding box center [26, 21] width 9 height 9
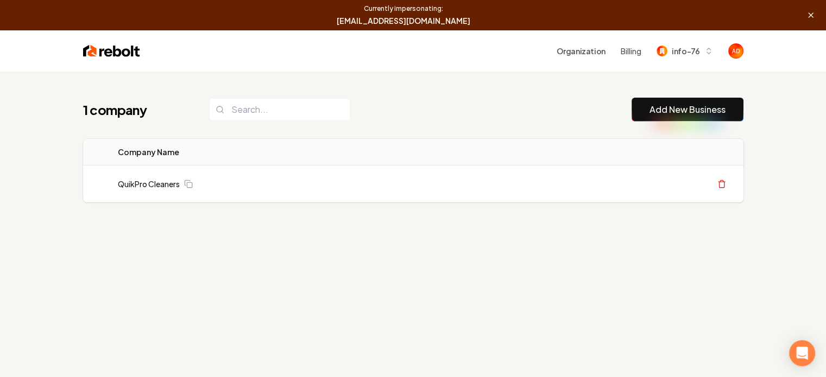
click at [810, 14] on icon at bounding box center [810, 15] width 9 height 9
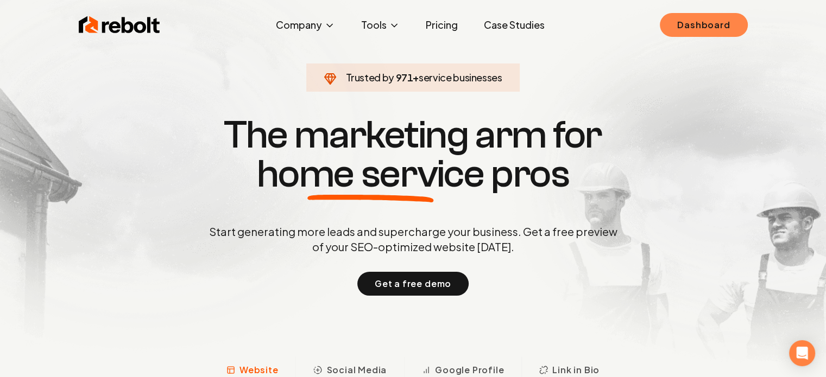
click at [691, 28] on link "Dashboard" at bounding box center [703, 25] width 87 height 24
